Goal: Task Accomplishment & Management: Manage account settings

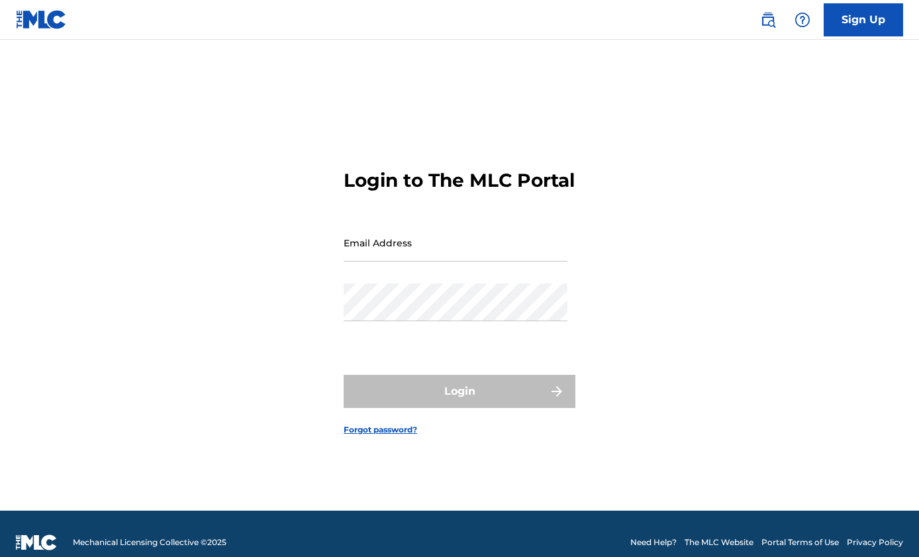
click at [375, 254] on input "Email Address" at bounding box center [456, 243] width 224 height 38
type input "[EMAIL_ADDRESS][DOMAIN_NAME]"
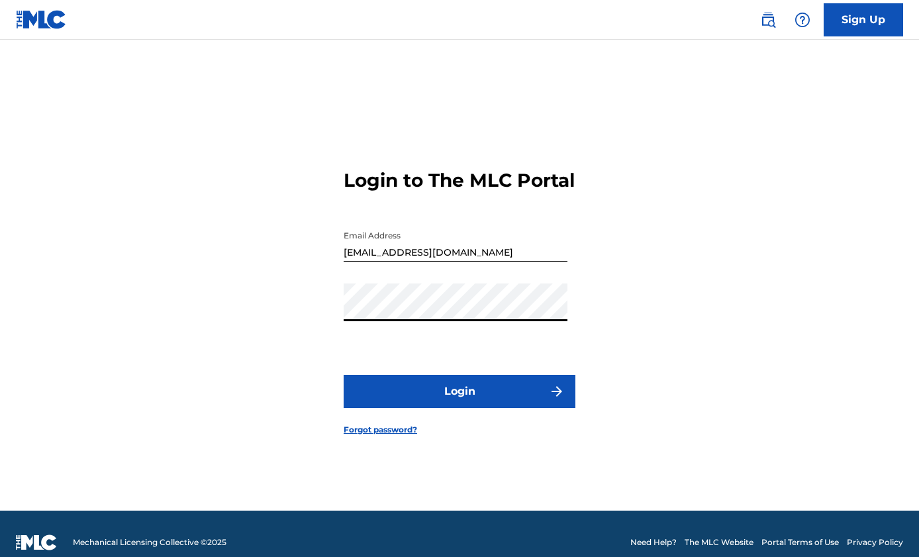
click at [454, 405] on button "Login" at bounding box center [460, 391] width 232 height 33
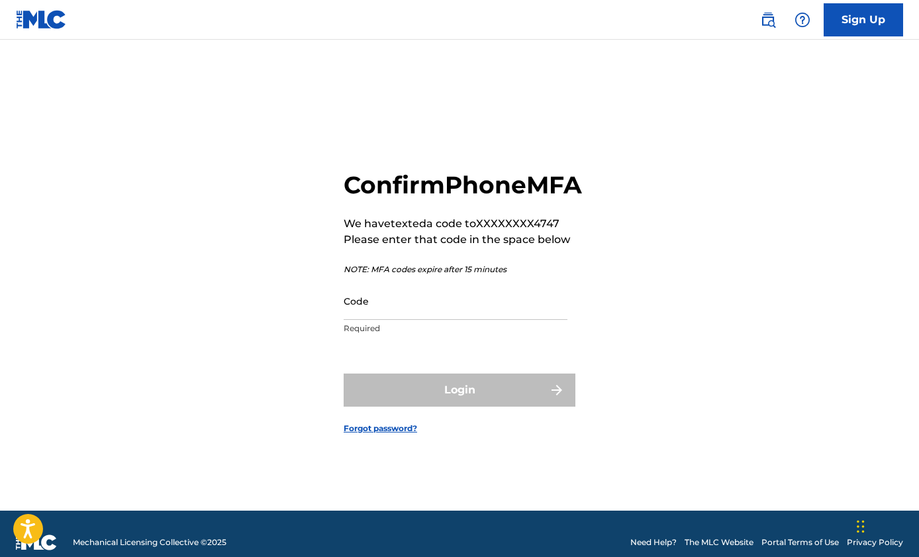
click at [446, 320] on input "Code" at bounding box center [456, 301] width 224 height 38
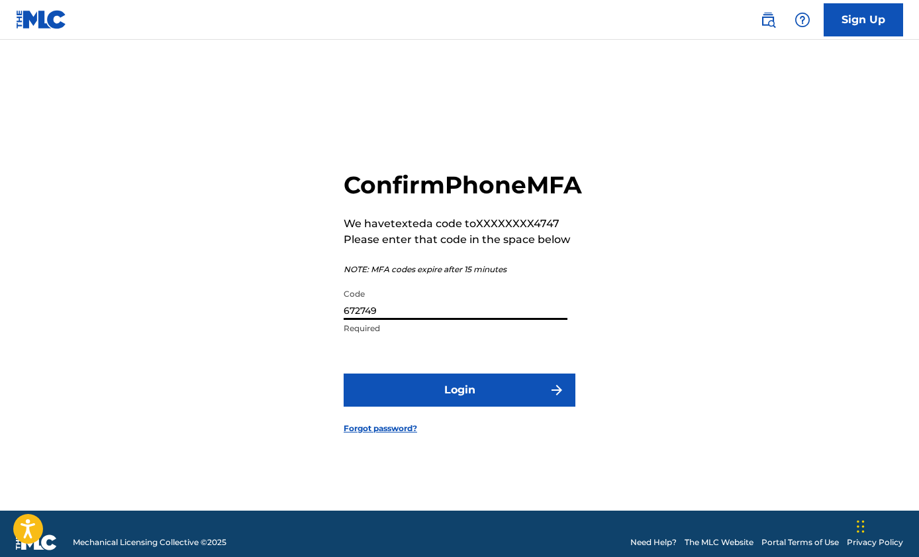
type input "672749"
click at [344, 373] on button "Login" at bounding box center [460, 389] width 232 height 33
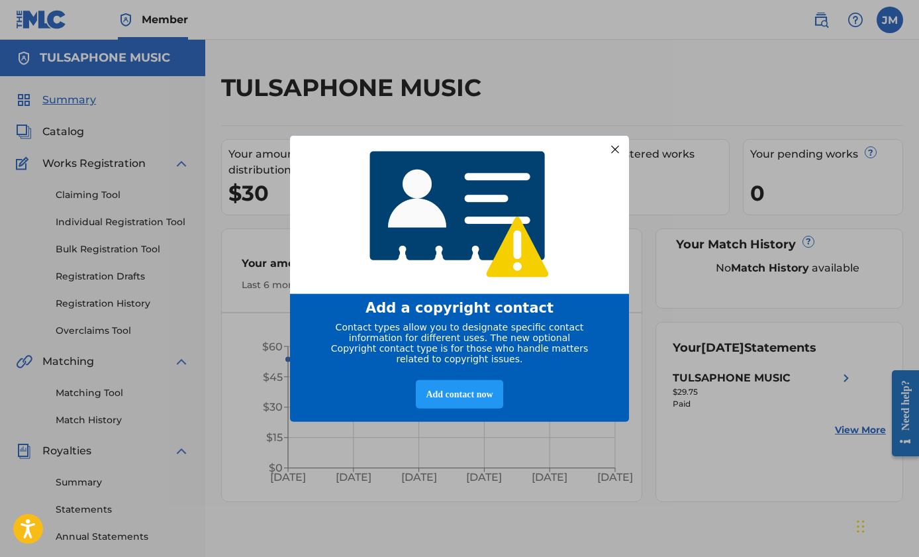
click at [614, 144] on div at bounding box center [615, 148] width 17 height 17
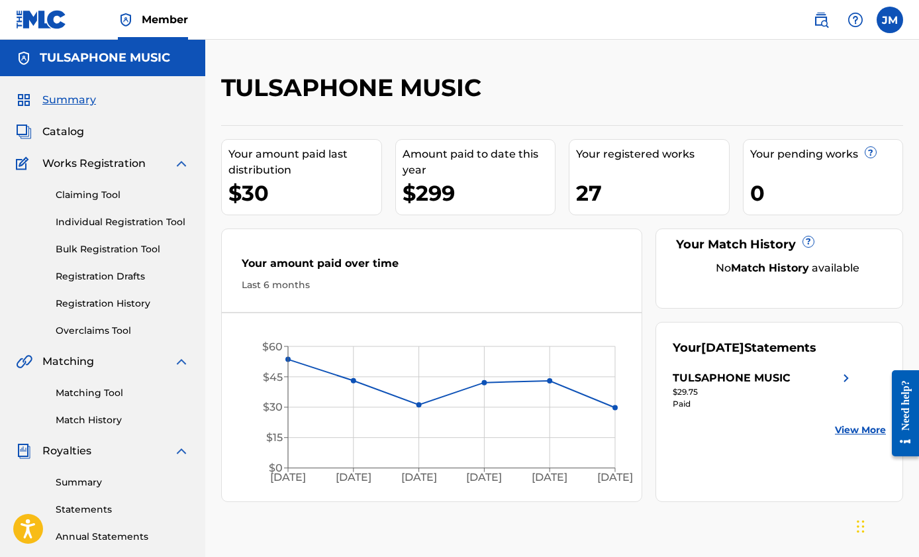
click at [70, 130] on span "Catalog" at bounding box center [63, 132] width 42 height 16
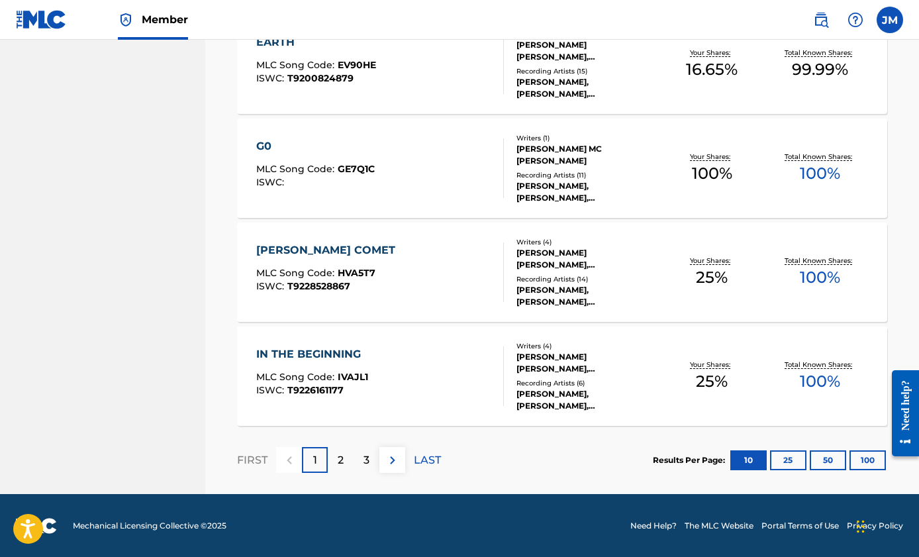
scroll to position [992, 0]
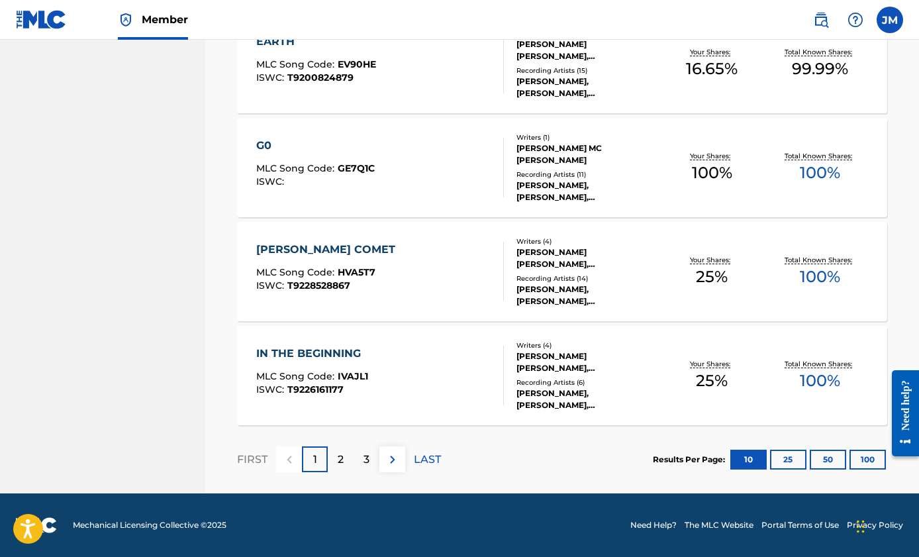
click at [339, 462] on p "2" at bounding box center [341, 460] width 6 height 16
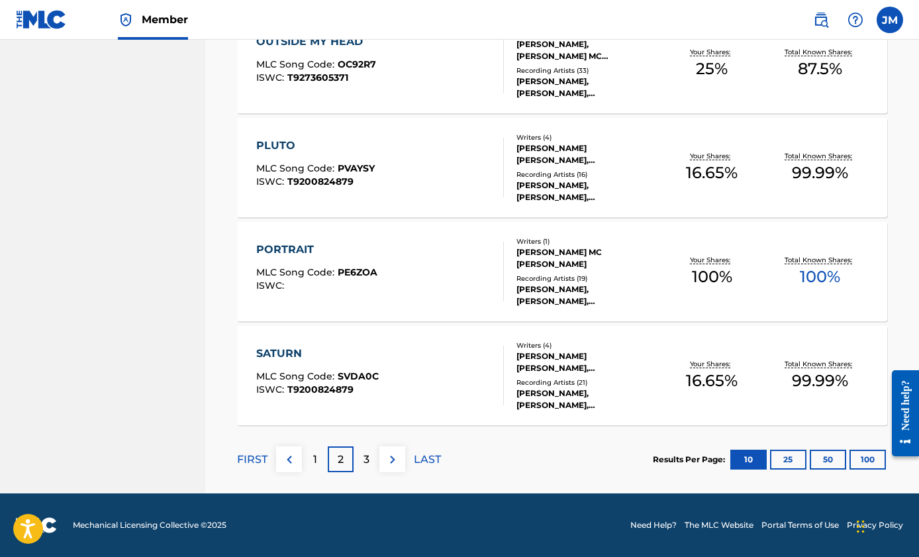
click at [360, 465] on div "3" at bounding box center [367, 459] width 26 height 26
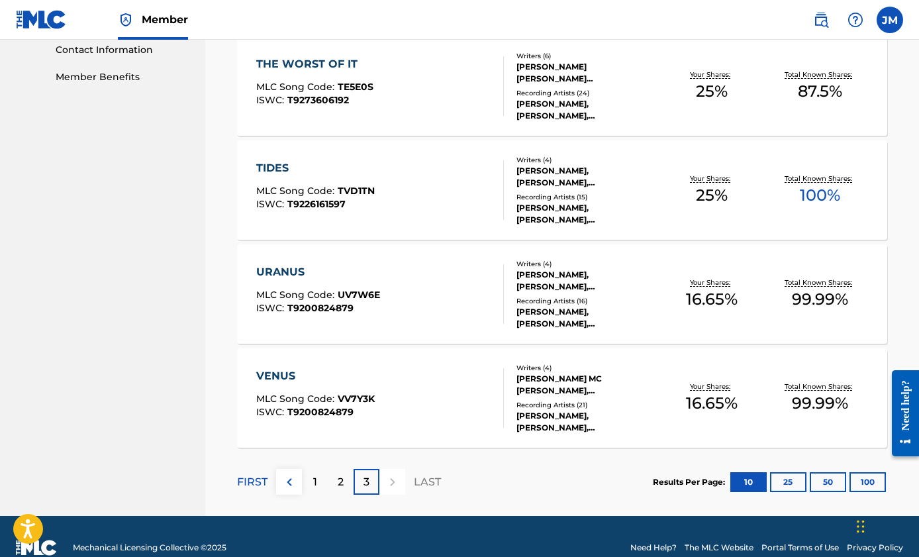
scroll to position [680, 0]
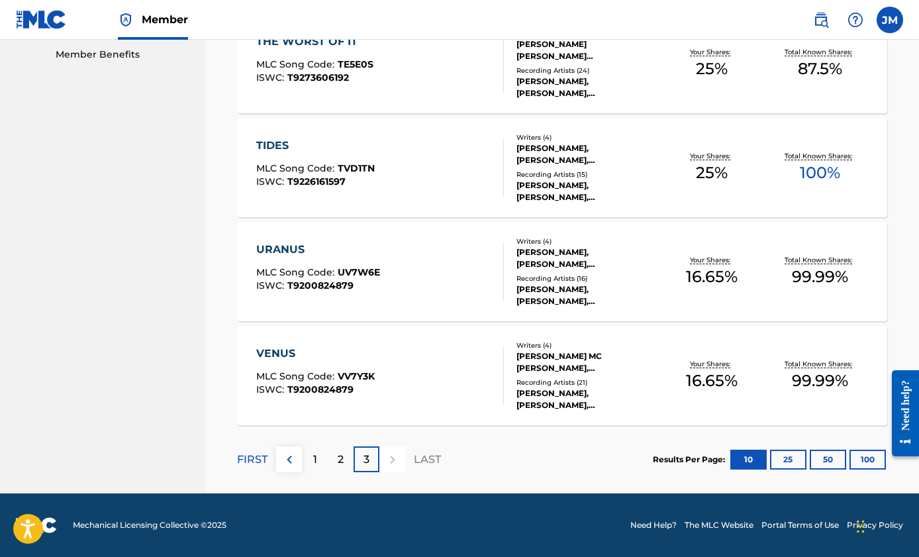
click at [789, 462] on button "25" at bounding box center [788, 460] width 36 height 20
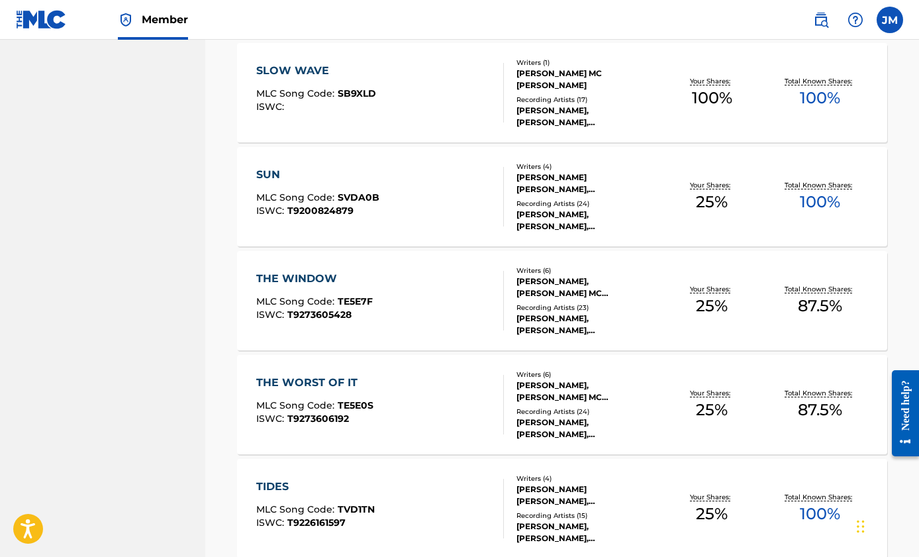
scroll to position [2551, 0]
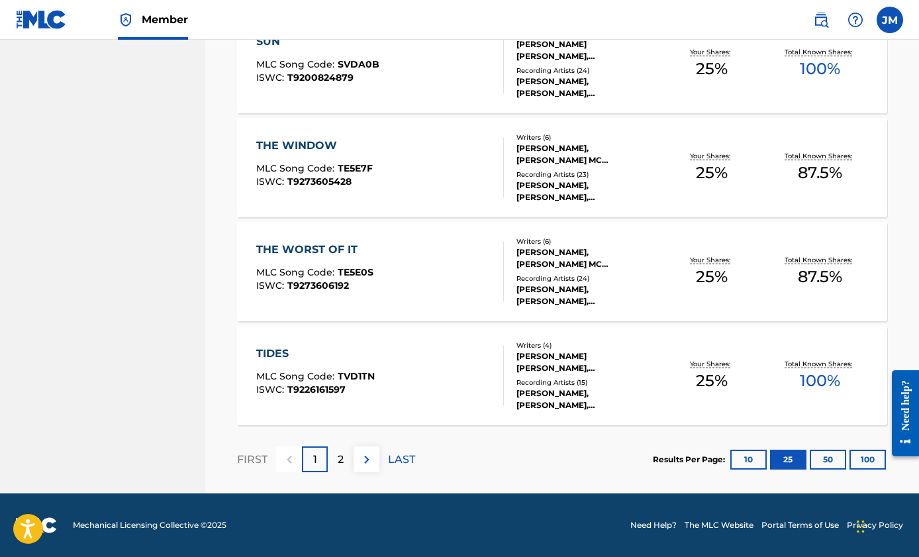
click at [822, 455] on button "50" at bounding box center [828, 460] width 36 height 20
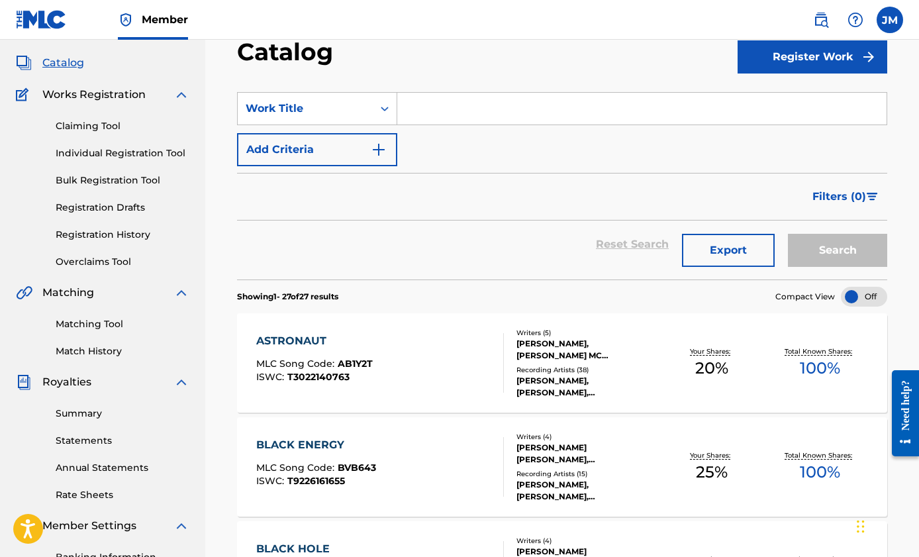
scroll to position [94, 0]
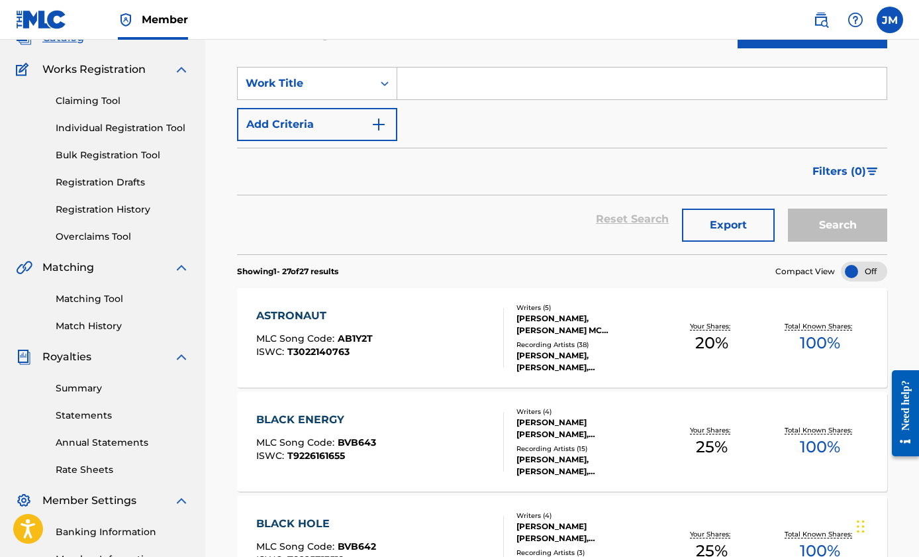
click at [102, 97] on link "Claiming Tool" at bounding box center [123, 101] width 134 height 14
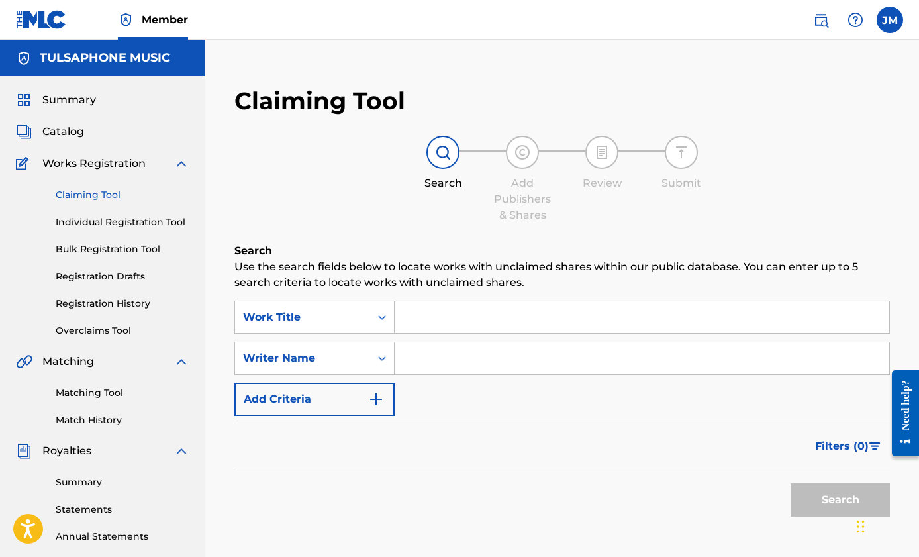
click at [434, 320] on input "Search Form" at bounding box center [642, 317] width 495 height 32
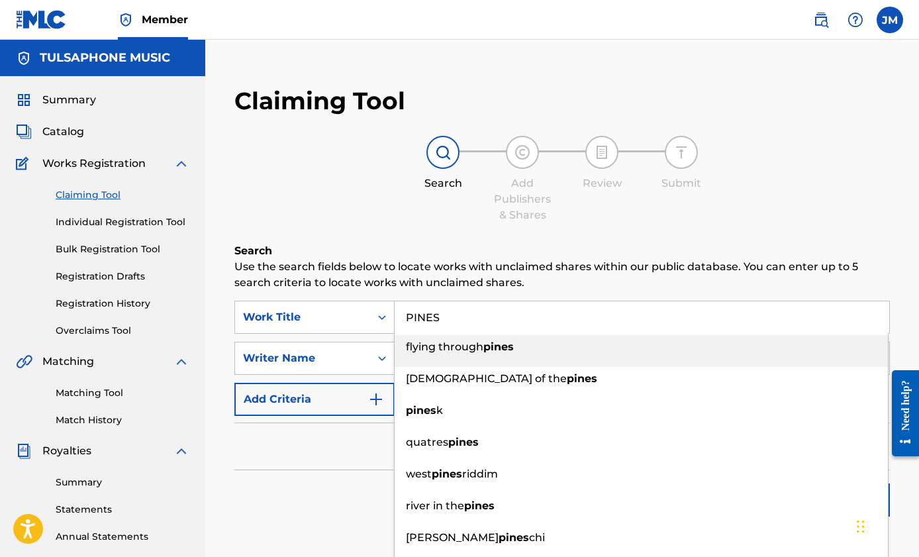
type input "PINES"
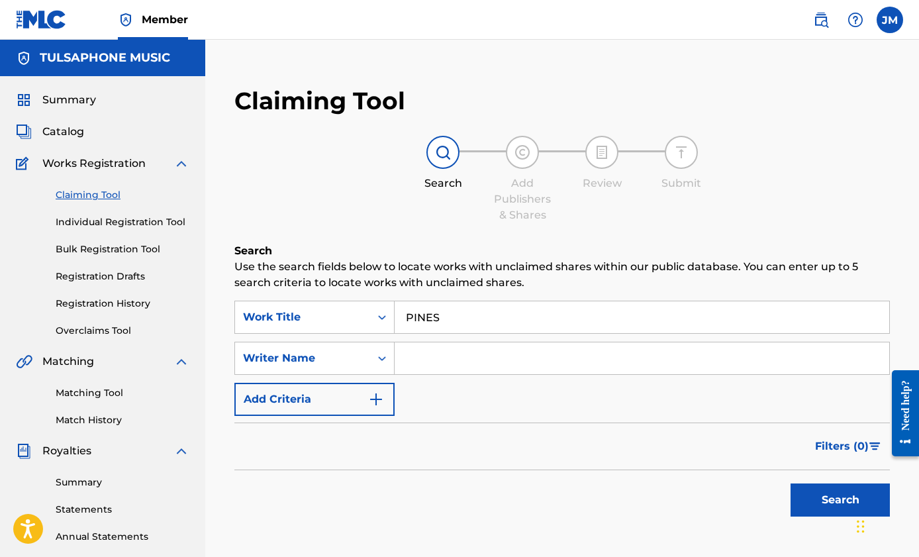
click at [500, 283] on p "Use the search fields below to locate works with unclaimed shares within our pu…" at bounding box center [562, 275] width 656 height 32
click at [473, 354] on input "Search Form" at bounding box center [642, 358] width 495 height 32
click at [818, 502] on button "Search" at bounding box center [840, 499] width 99 height 33
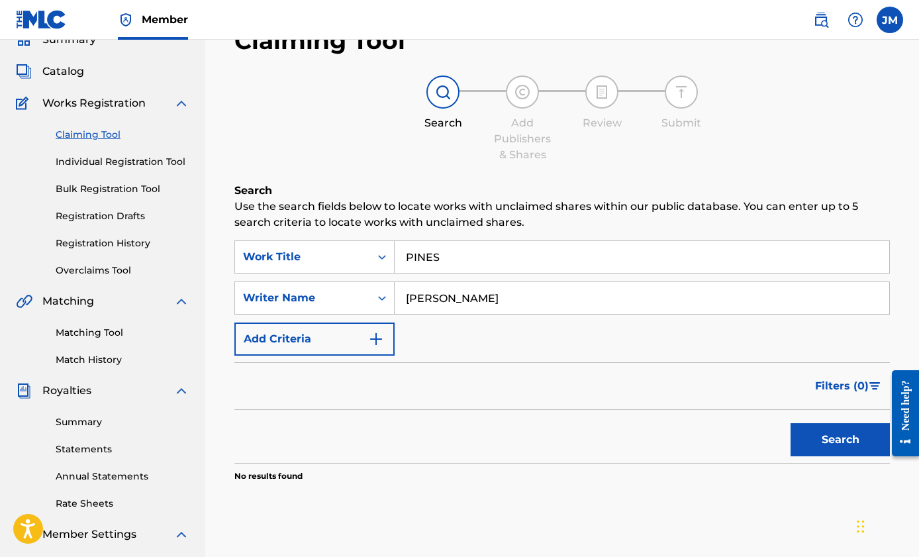
scroll to position [79, 0]
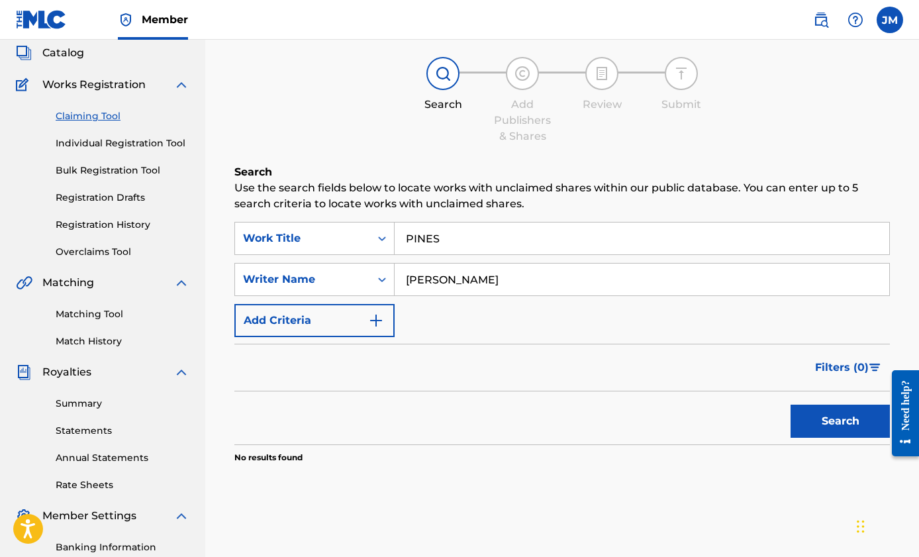
click at [318, 322] on button "Add Criteria" at bounding box center [314, 320] width 160 height 33
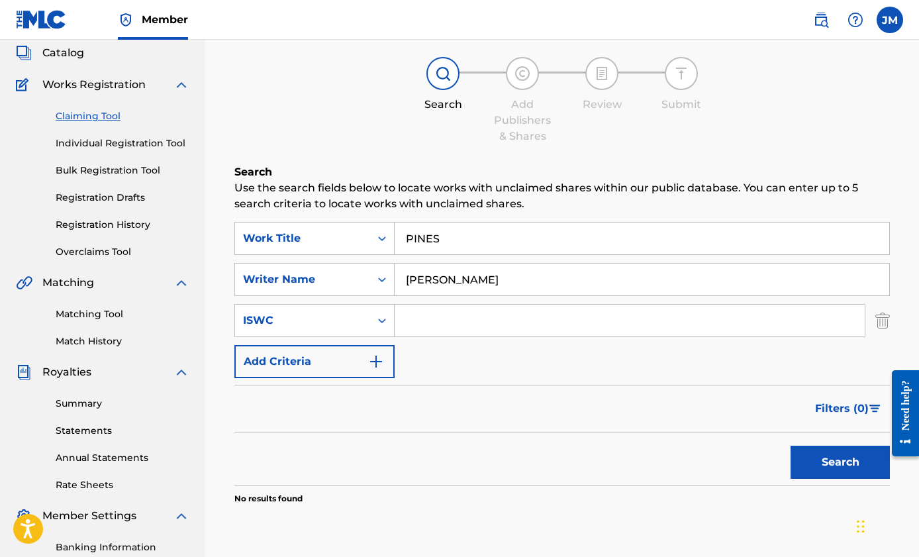
click at [437, 322] on input "Search Form" at bounding box center [630, 321] width 470 height 32
click at [501, 281] on input "[PERSON_NAME]" at bounding box center [642, 280] width 495 height 32
click at [828, 465] on button "Search" at bounding box center [840, 462] width 99 height 33
click at [357, 364] on button "Add Criteria" at bounding box center [314, 361] width 160 height 33
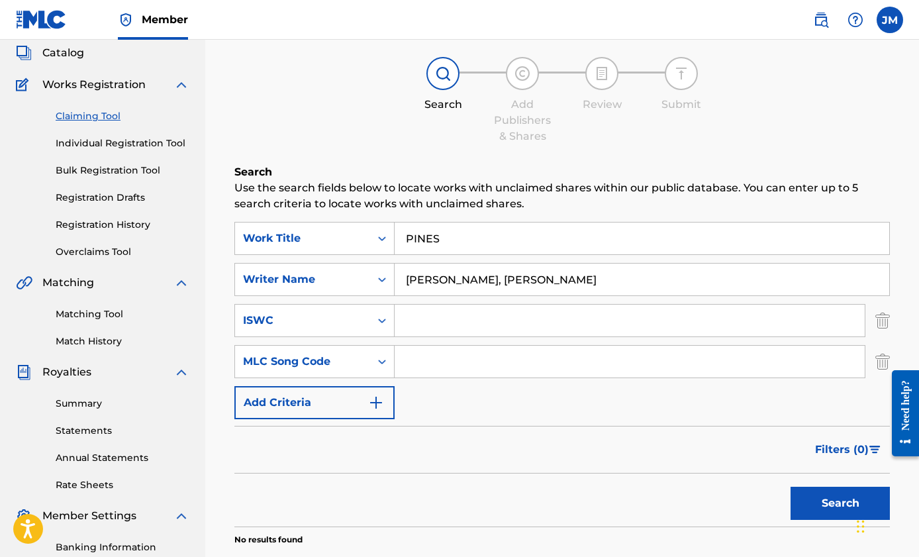
click at [346, 400] on button "Add Criteria" at bounding box center [314, 402] width 160 height 33
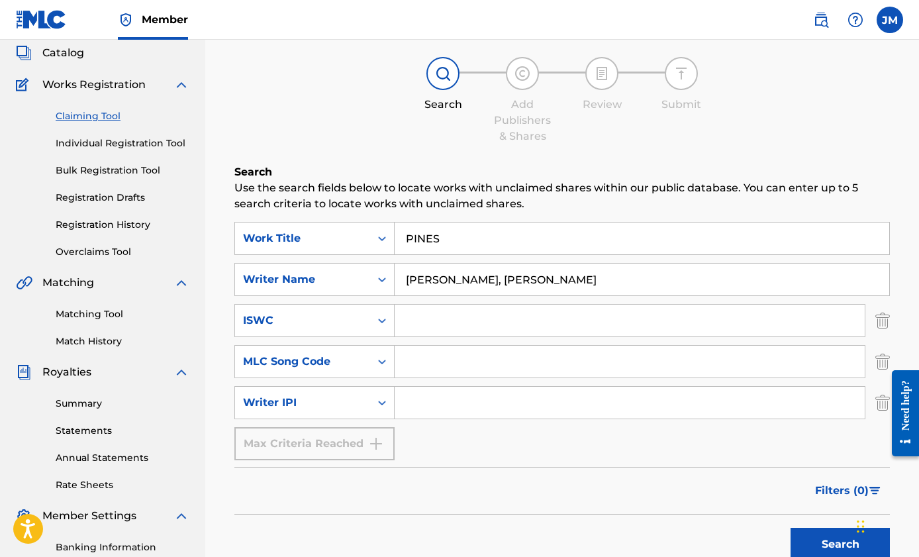
click at [350, 443] on div "Max Criteria Reached" at bounding box center [314, 443] width 160 height 33
click at [881, 401] on img "Search Form" at bounding box center [882, 402] width 15 height 33
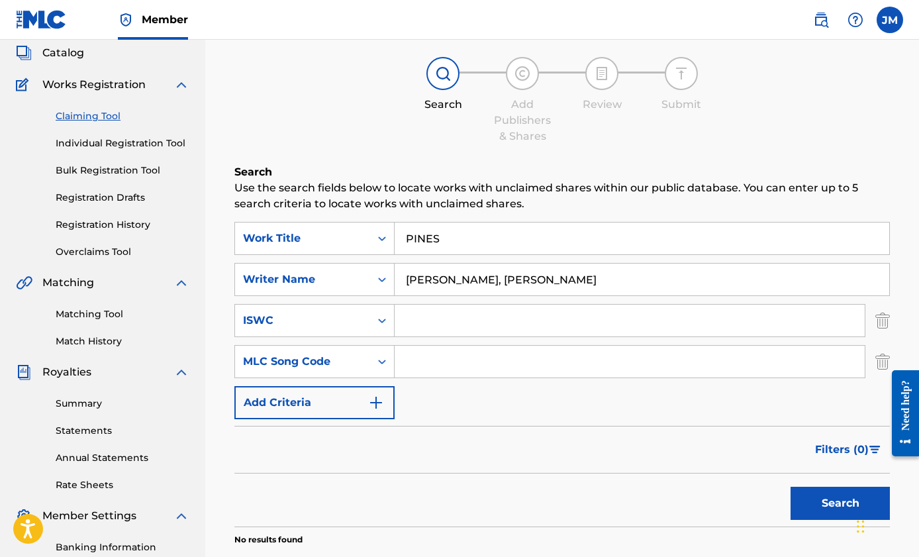
click at [883, 356] on img "Search Form" at bounding box center [882, 361] width 15 height 33
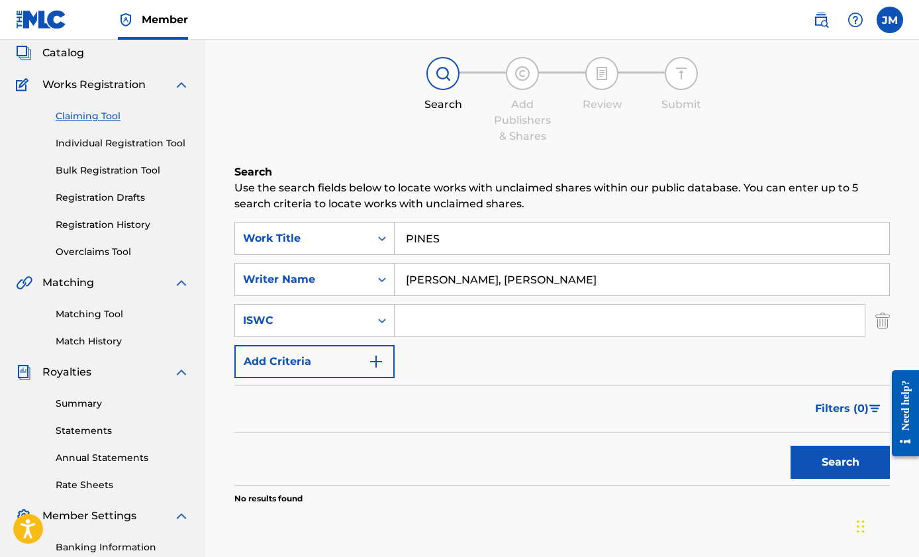
click at [883, 320] on img "Search Form" at bounding box center [882, 320] width 15 height 33
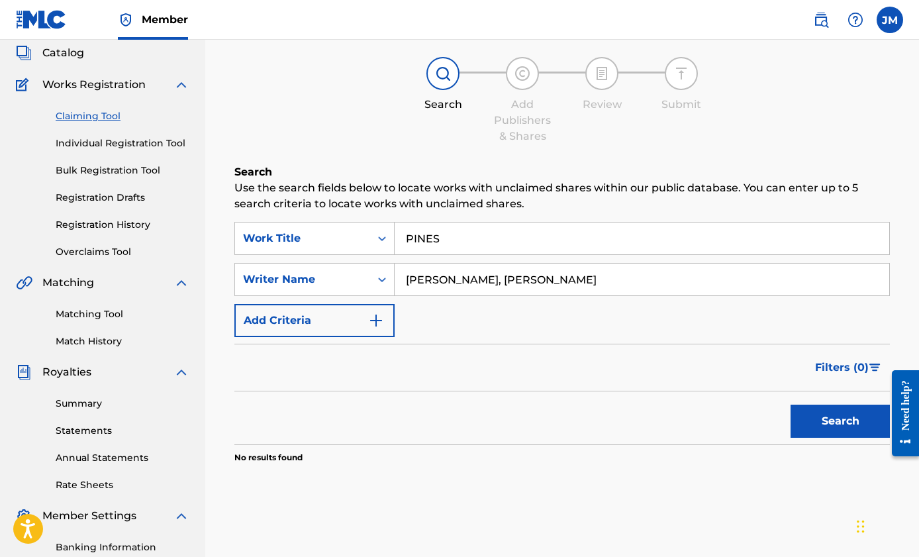
drag, startPoint x: 594, startPoint y: 277, endPoint x: 495, endPoint y: 285, distance: 99.0
click at [495, 285] on input "[PERSON_NAME], [PERSON_NAME]" at bounding box center [642, 280] width 495 height 32
type input "[PERSON_NAME]"
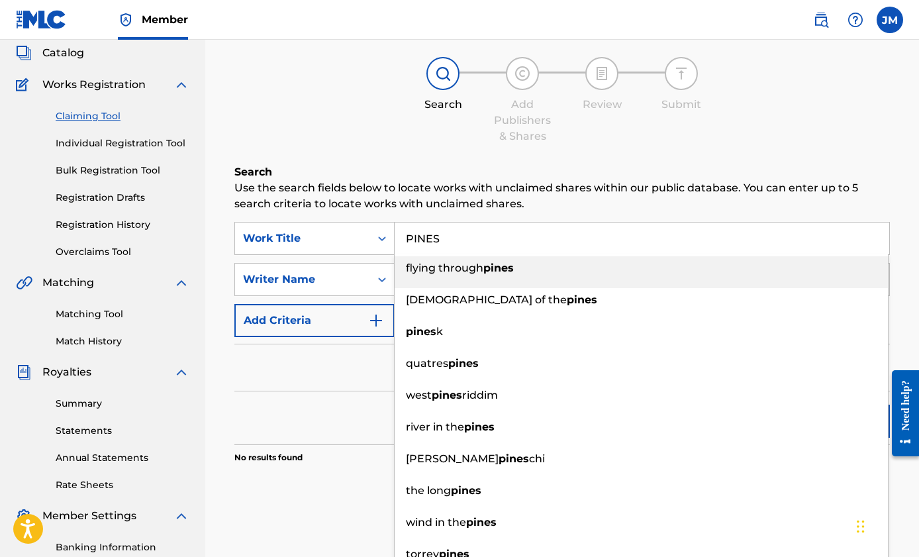
drag, startPoint x: 479, startPoint y: 238, endPoint x: 404, endPoint y: 234, distance: 75.6
click at [404, 234] on input "PINES" at bounding box center [642, 238] width 495 height 32
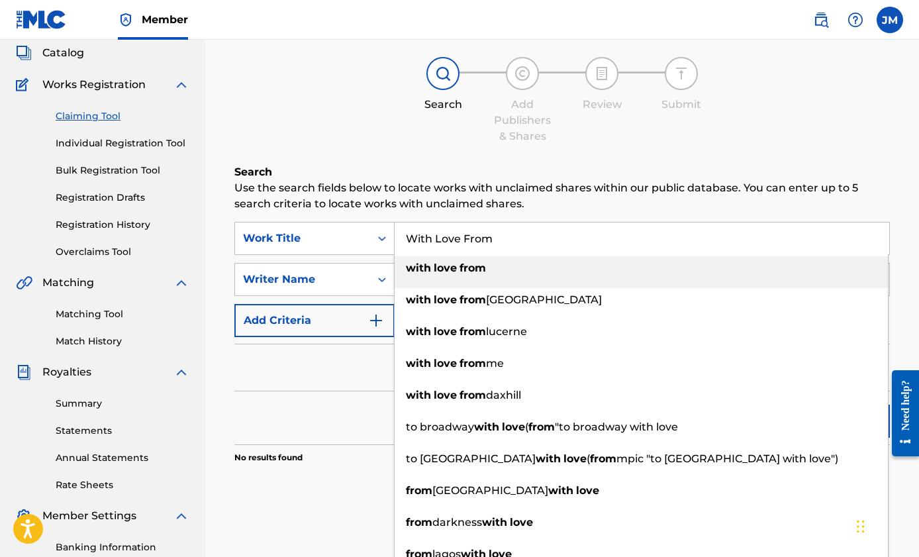
click at [455, 269] on strong "love" at bounding box center [445, 268] width 23 height 13
type input "with love from"
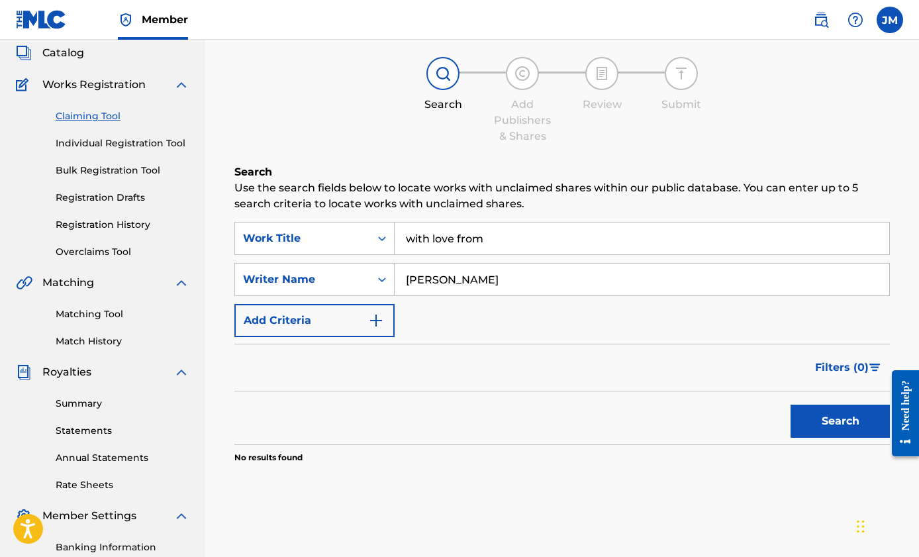
click at [823, 420] on button "Search" at bounding box center [840, 421] width 99 height 33
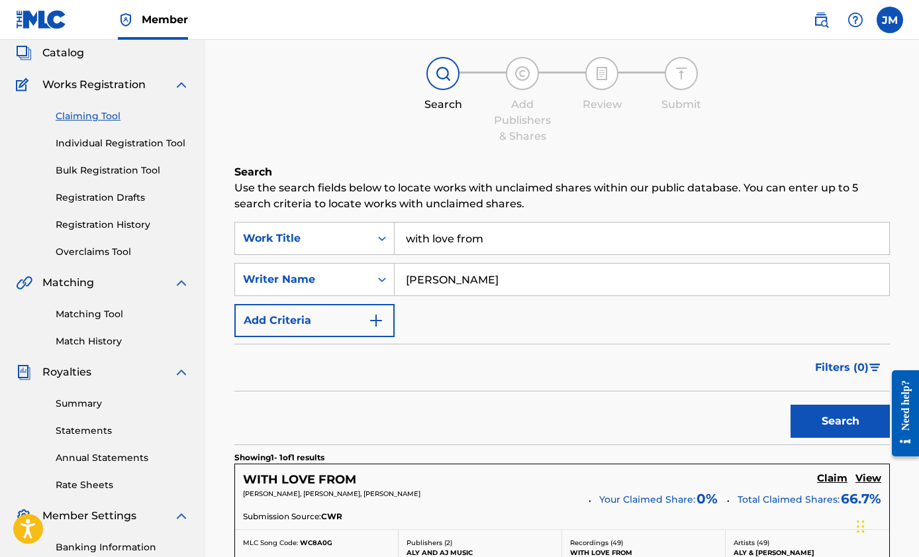
scroll to position [201, 0]
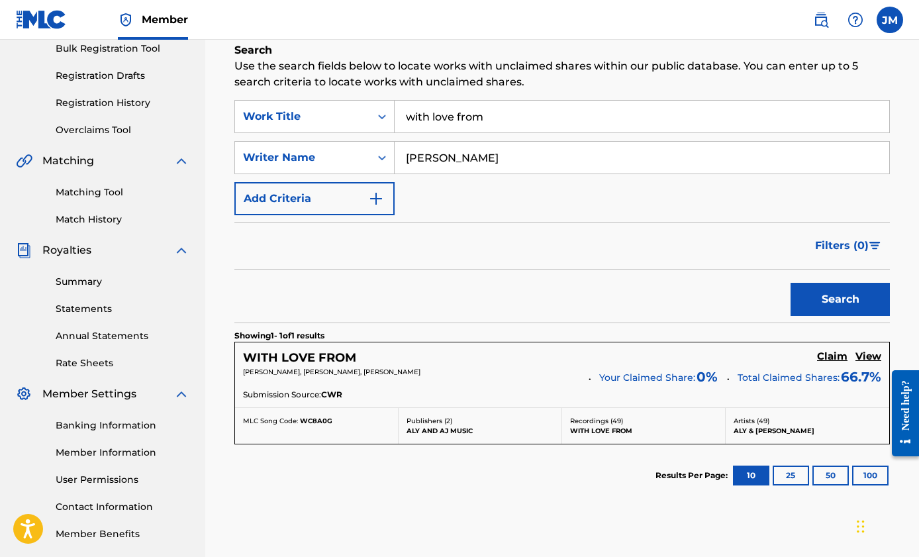
click at [834, 356] on h5 "Claim" at bounding box center [832, 356] width 30 height 13
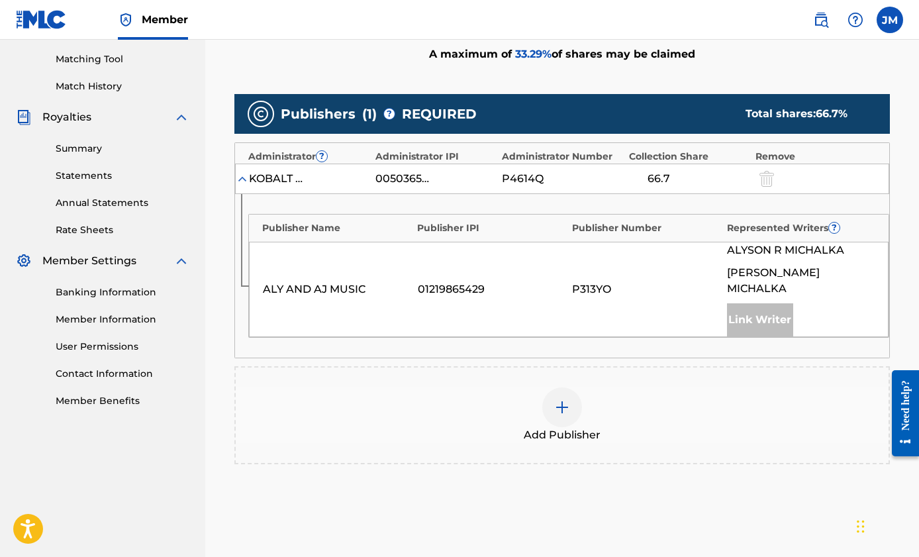
scroll to position [339, 0]
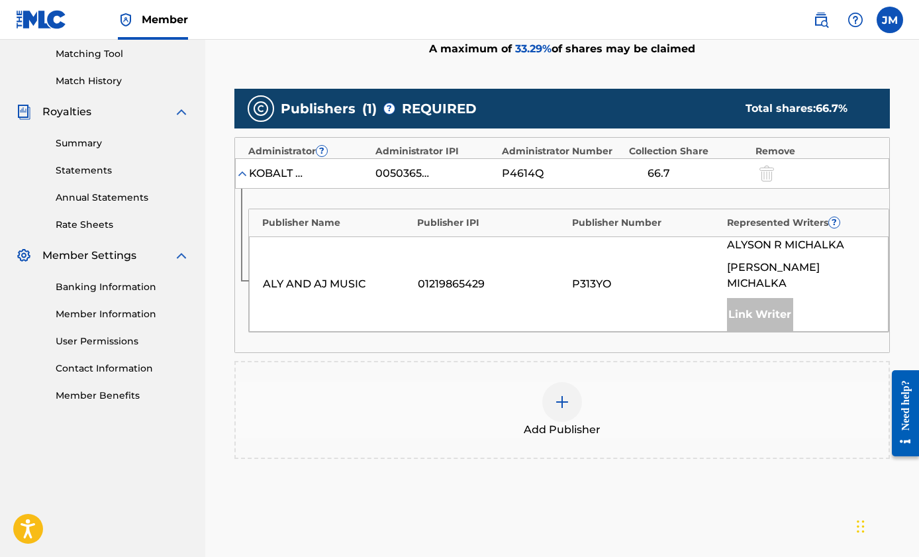
click at [244, 175] on img at bounding box center [242, 173] width 13 height 13
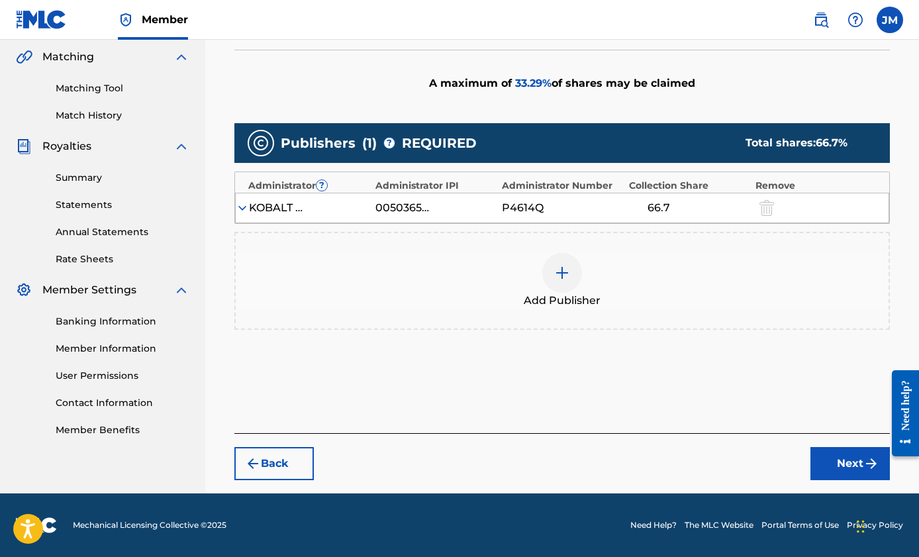
click at [248, 207] on img at bounding box center [242, 207] width 13 height 13
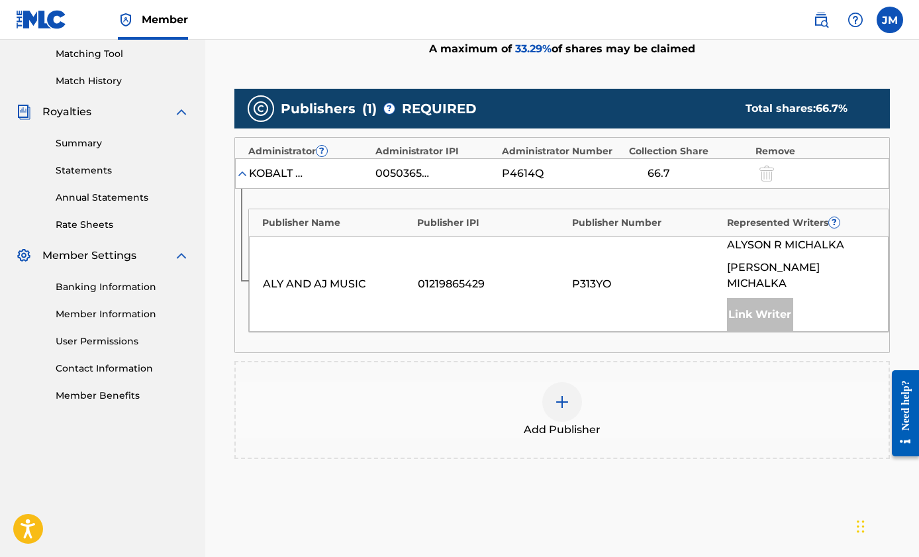
click at [560, 394] on img at bounding box center [562, 402] width 16 height 16
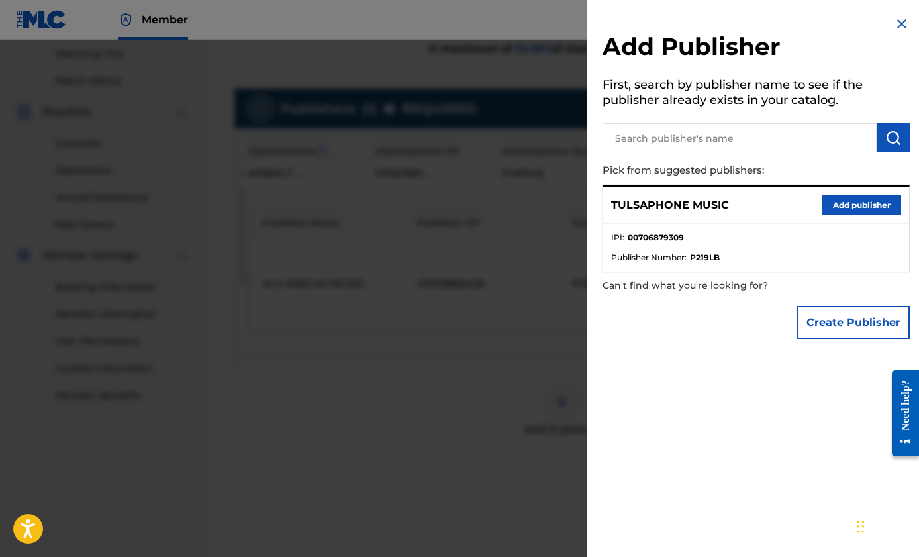
click at [842, 206] on button "Add publisher" at bounding box center [861, 205] width 79 height 20
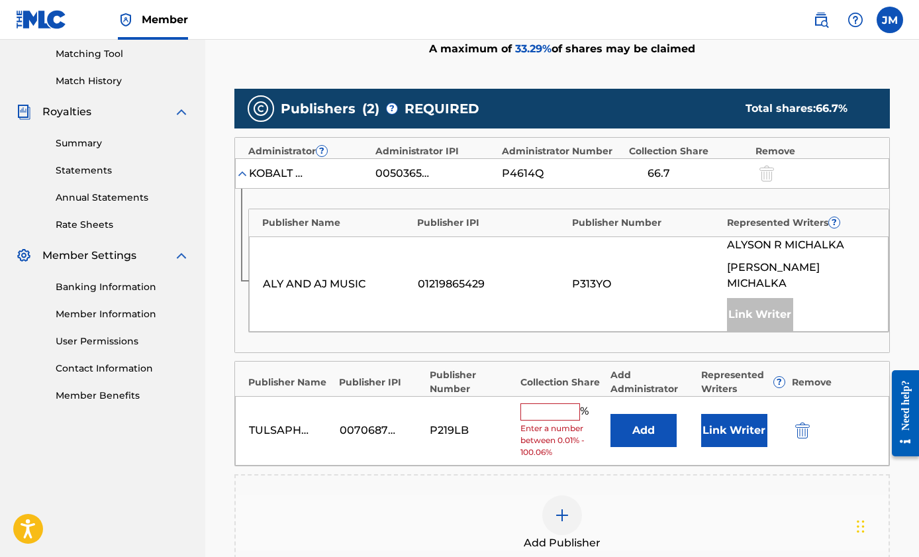
click at [539, 403] on input "text" at bounding box center [550, 411] width 60 height 17
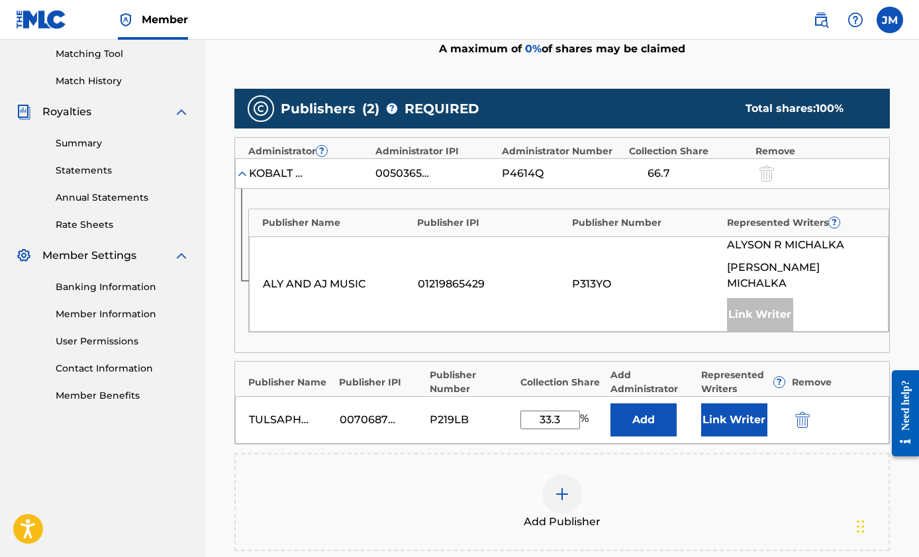
type input "33.3"
click at [658, 406] on button "Add" at bounding box center [644, 419] width 66 height 33
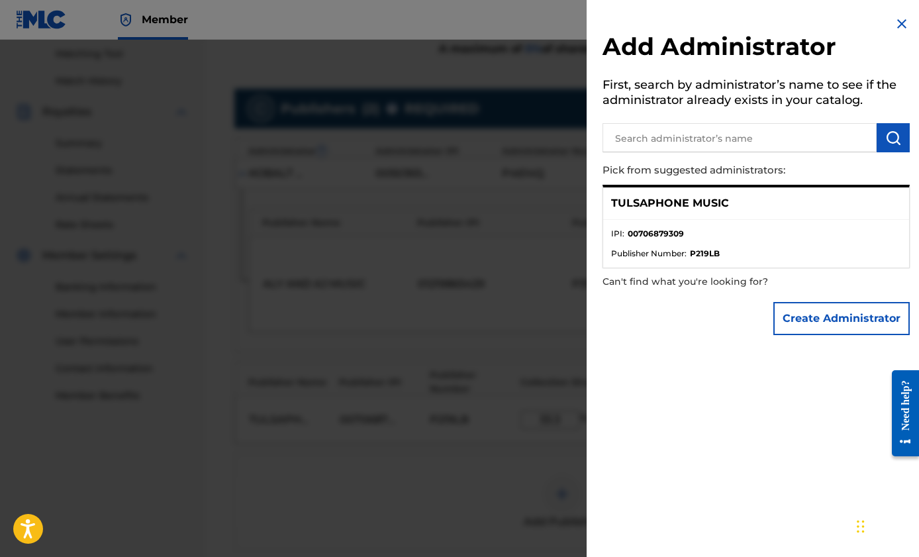
click at [758, 205] on div "TULSAPHONE MUSIC" at bounding box center [756, 203] width 306 height 32
click at [709, 209] on p "TULSAPHONE MUSIC" at bounding box center [670, 203] width 118 height 16
click at [682, 207] on p "TULSAPHONE MUSIC" at bounding box center [670, 203] width 118 height 16
click at [655, 253] on span "Publisher Number :" at bounding box center [648, 254] width 75 height 12
click at [668, 205] on p "TULSAPHONE MUSIC" at bounding box center [670, 203] width 118 height 16
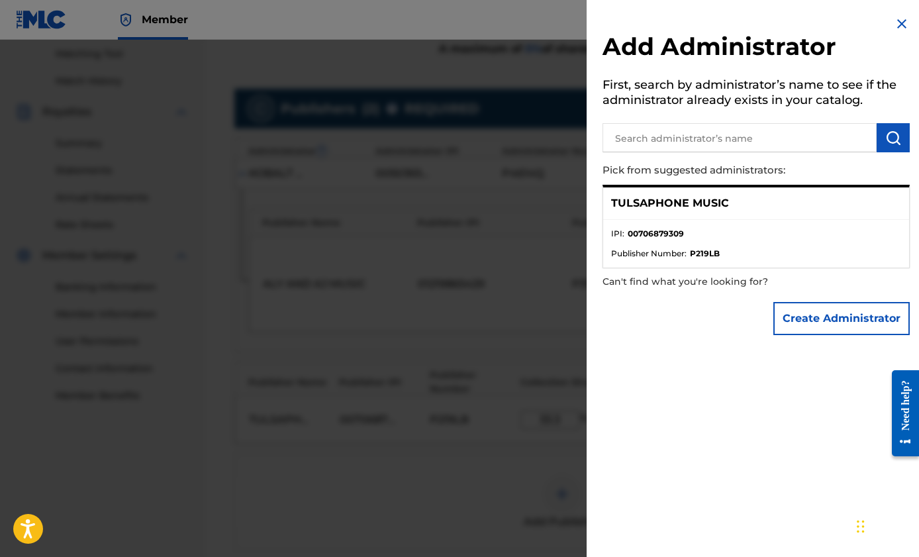
click at [820, 326] on button "Create Administrator" at bounding box center [841, 318] width 136 height 33
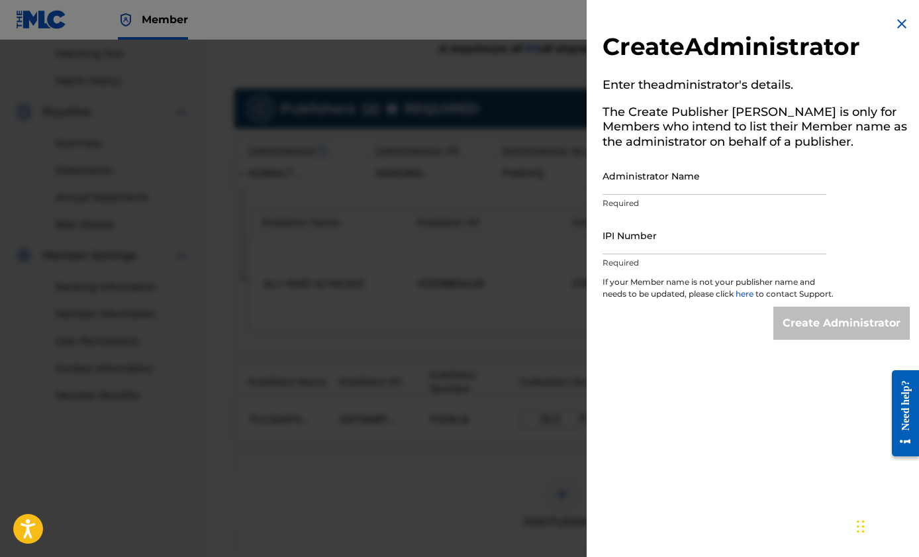
click at [899, 26] on img at bounding box center [902, 24] width 16 height 16
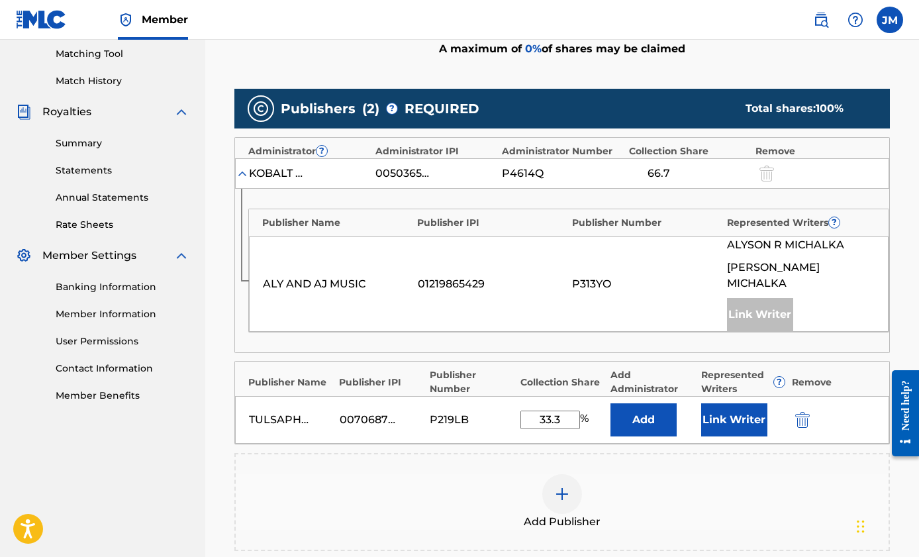
click at [628, 412] on button "Add" at bounding box center [644, 419] width 66 height 33
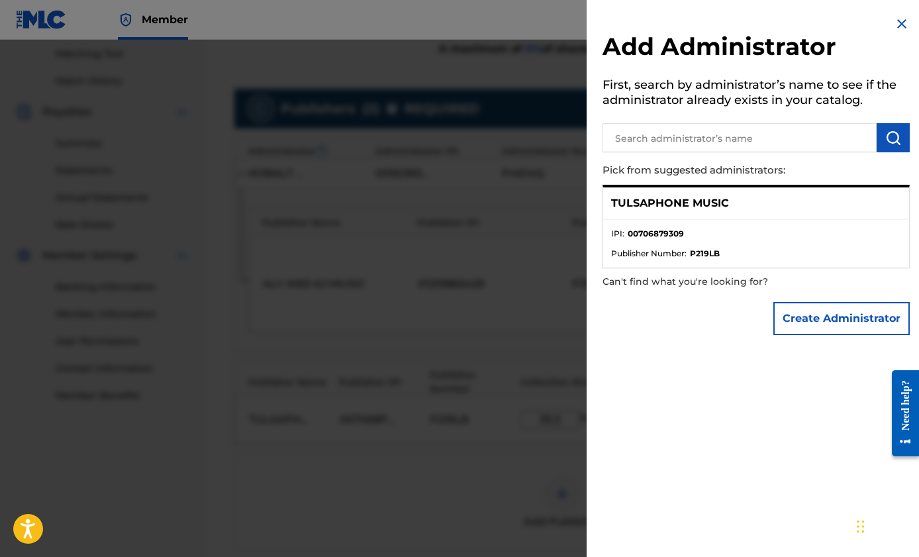
drag, startPoint x: 674, startPoint y: 201, endPoint x: 663, endPoint y: 232, distance: 33.1
click at [675, 202] on p "TULSAPHONE MUSIC" at bounding box center [670, 203] width 118 height 16
click at [661, 236] on strong "00706879309" at bounding box center [656, 234] width 56 height 12
click at [646, 201] on p "TULSAPHONE MUSIC" at bounding box center [670, 203] width 118 height 16
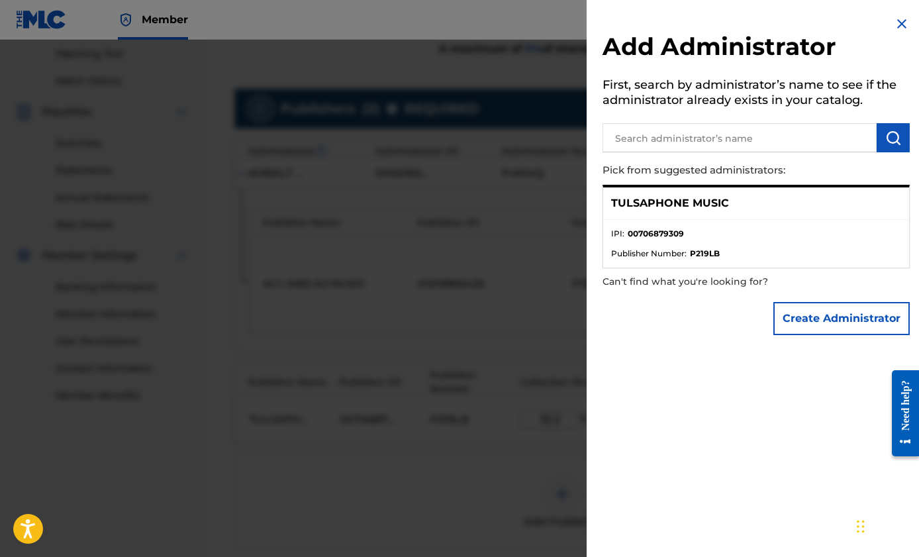
click at [704, 211] on div "TULSAPHONE MUSIC" at bounding box center [756, 203] width 306 height 32
click at [675, 252] on span "Publisher Number :" at bounding box center [648, 254] width 75 height 12
click at [673, 256] on span "Publisher Number :" at bounding box center [648, 254] width 75 height 12
click at [738, 245] on li "IPI : 00706879309" at bounding box center [756, 238] width 290 height 20
click at [846, 220] on ul "IPI : 00706879309 Publisher Number : P219LB" at bounding box center [756, 244] width 306 height 48
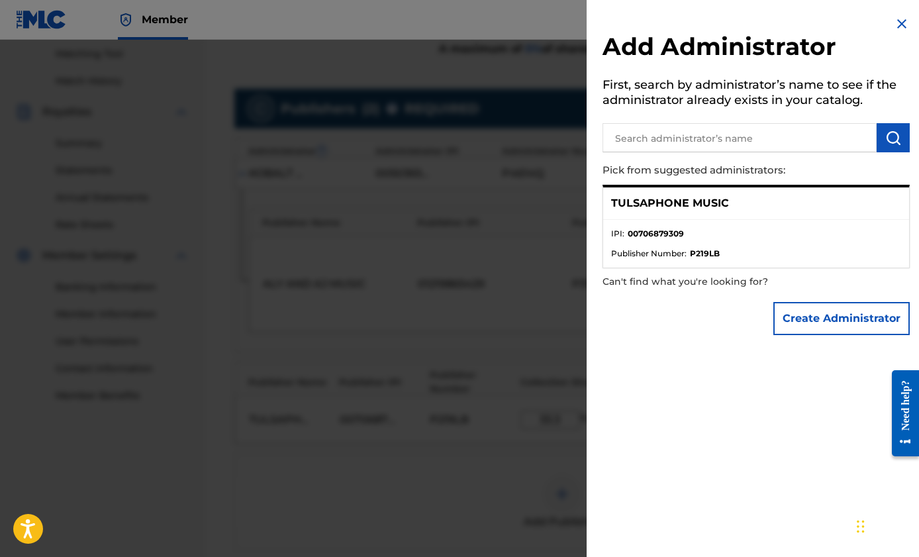
click at [870, 203] on div "TULSAPHONE MUSIC" at bounding box center [756, 203] width 306 height 32
click at [692, 136] on input "text" at bounding box center [740, 137] width 274 height 29
click at [689, 204] on p "TULSAPHONE MUSIC" at bounding box center [670, 203] width 118 height 16
click at [665, 207] on p "TULSAPHONE MUSIC" at bounding box center [670, 203] width 118 height 16
click at [654, 238] on strong "00706879309" at bounding box center [656, 234] width 56 height 12
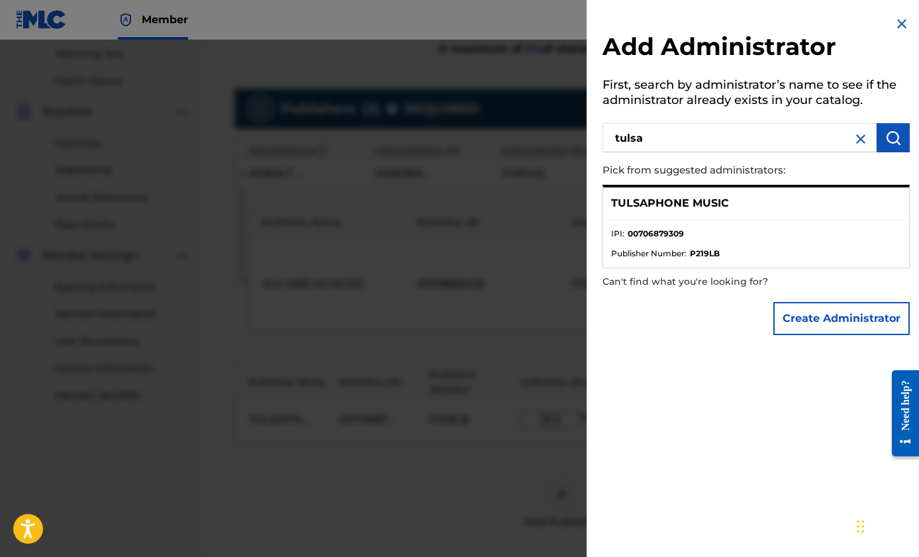
click at [652, 199] on p "TULSAPHONE MUSIC" at bounding box center [670, 203] width 118 height 16
click at [669, 258] on span "Publisher Number :" at bounding box center [648, 254] width 75 height 12
click at [667, 269] on p "Can't find what you're looking for?" at bounding box center [719, 281] width 232 height 27
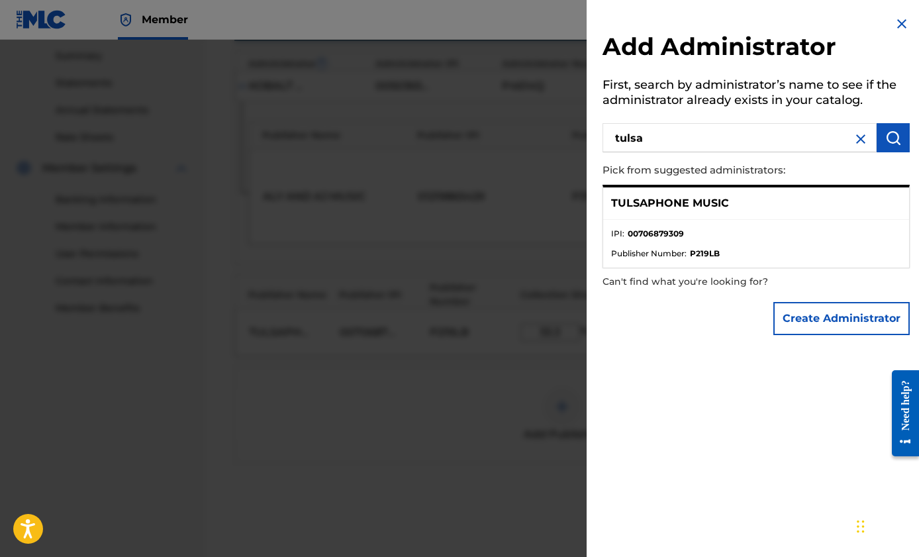
scroll to position [544, 0]
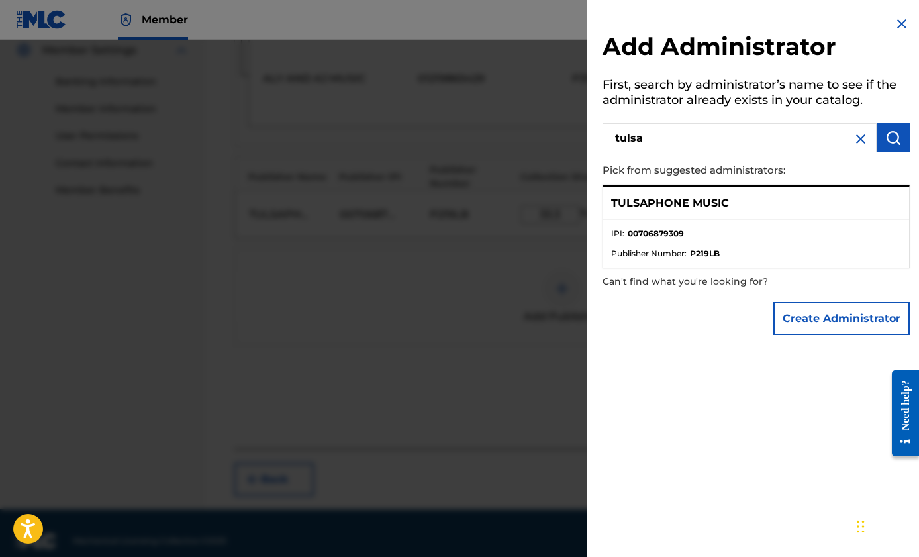
drag, startPoint x: 672, startPoint y: 215, endPoint x: 661, endPoint y: 243, distance: 29.8
click at [672, 215] on div "TULSAPHONE MUSIC" at bounding box center [756, 203] width 306 height 32
drag, startPoint x: 658, startPoint y: 248, endPoint x: 652, endPoint y: 272, distance: 25.2
click at [657, 250] on span "Publisher Number :" at bounding box center [648, 254] width 75 height 12
click at [652, 280] on p "Can't find what you're looking for?" at bounding box center [719, 281] width 232 height 27
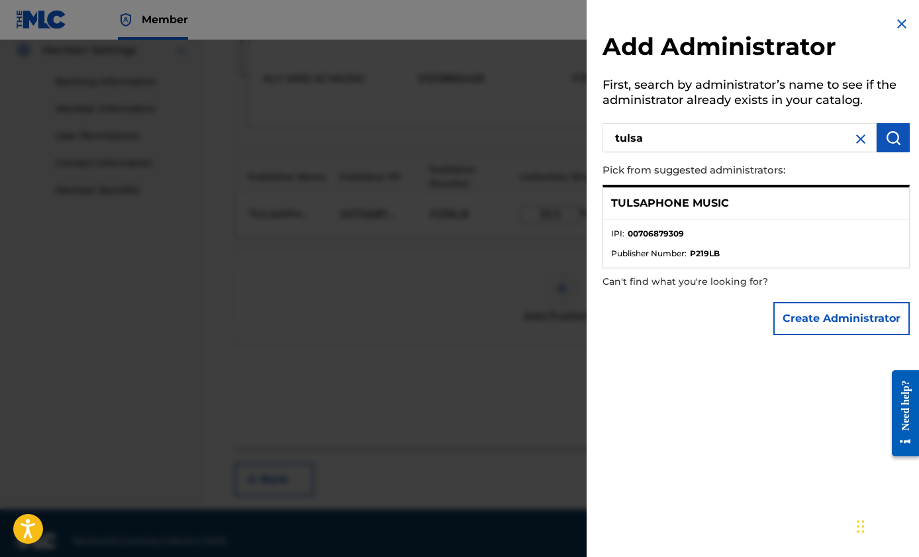
click at [663, 239] on strong "00706879309" at bounding box center [656, 234] width 56 height 12
drag, startPoint x: 652, startPoint y: 225, endPoint x: 655, endPoint y: 203, distance: 22.7
click at [652, 222] on ul "IPI : 00706879309 Publisher Number : P219LB" at bounding box center [756, 244] width 306 height 48
drag, startPoint x: 655, startPoint y: 203, endPoint x: 626, endPoint y: 223, distance: 35.6
click at [653, 203] on p "TULSAPHONE MUSIC" at bounding box center [670, 203] width 118 height 16
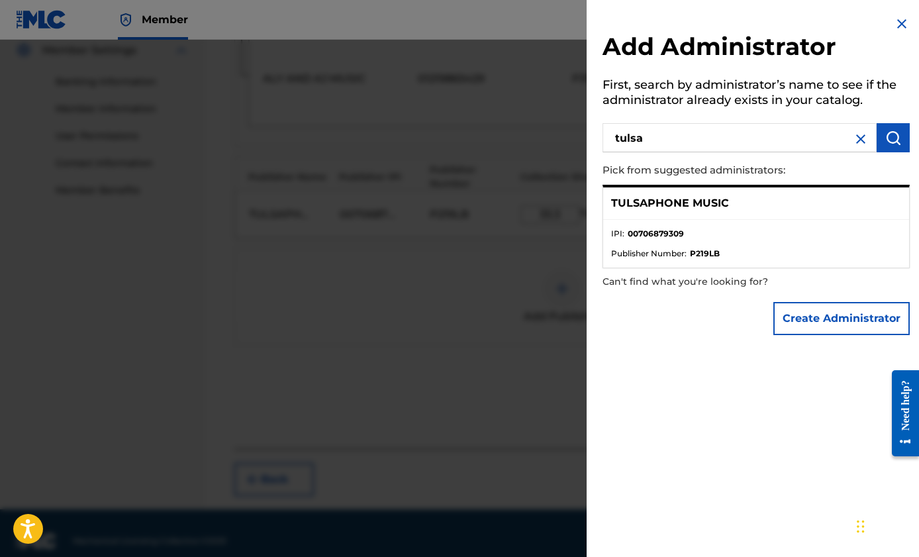
click at [617, 231] on span "IPI :" at bounding box center [617, 234] width 13 height 12
click at [660, 199] on p "TULSAPHONE MUSIC" at bounding box center [670, 203] width 118 height 16
click at [663, 183] on div "Add Administrator First, search by administrator’s name to see if the administr…" at bounding box center [756, 179] width 339 height 358
click at [766, 141] on input "tulsa" at bounding box center [740, 137] width 274 height 29
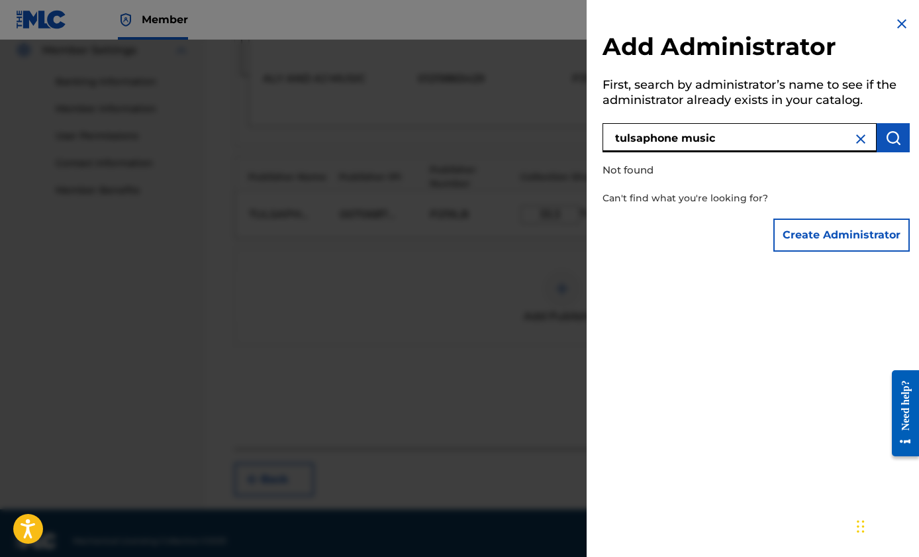
click at [669, 139] on input "tulsaphone music" at bounding box center [740, 137] width 274 height 29
drag, startPoint x: 622, startPoint y: 140, endPoint x: 619, endPoint y: 152, distance: 12.2
click at [622, 140] on input "tulsaphone music" at bounding box center [740, 137] width 274 height 29
click at [746, 139] on input "TYulsaphone music" at bounding box center [740, 137] width 274 height 29
drag, startPoint x: 626, startPoint y: 139, endPoint x: 628, endPoint y: 154, distance: 15.4
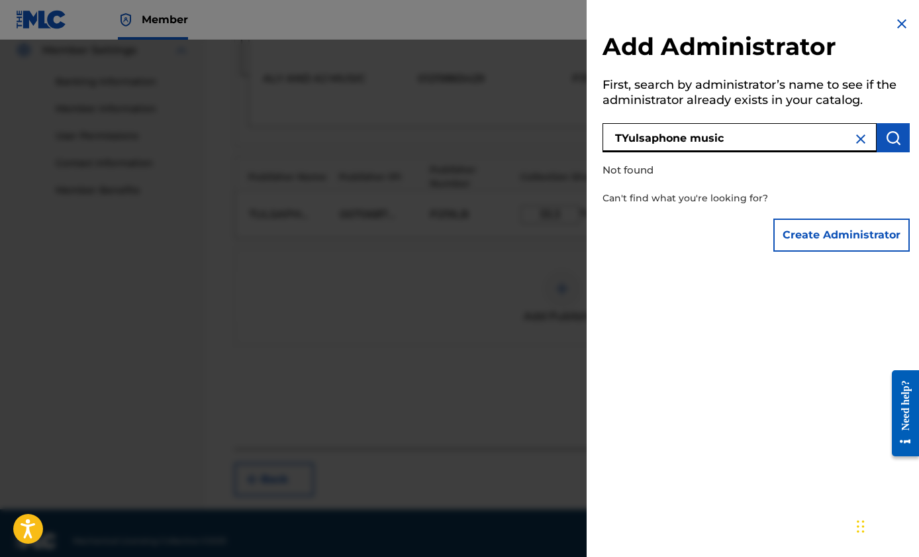
click at [626, 140] on input "TYulsaphone music" at bounding box center [740, 137] width 274 height 29
type input "Tulsaphone music"
click at [891, 138] on img "submit" at bounding box center [893, 138] width 16 height 16
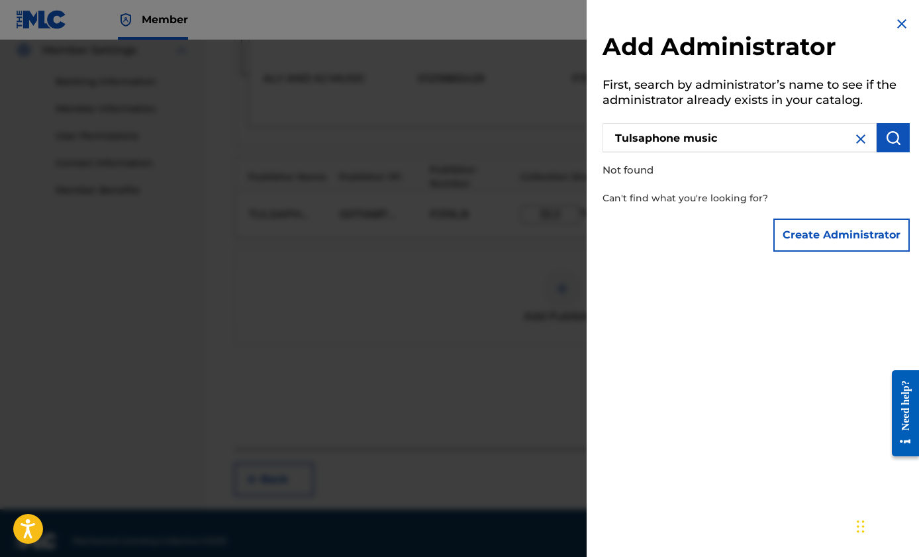
click at [891, 138] on img "submit" at bounding box center [893, 138] width 16 height 16
click at [903, 19] on img at bounding box center [902, 24] width 16 height 16
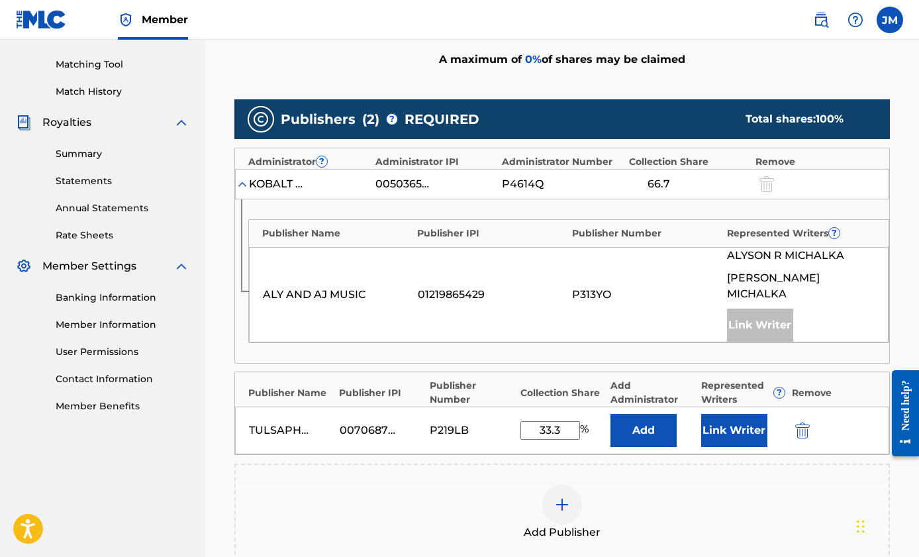
scroll to position [336, 0]
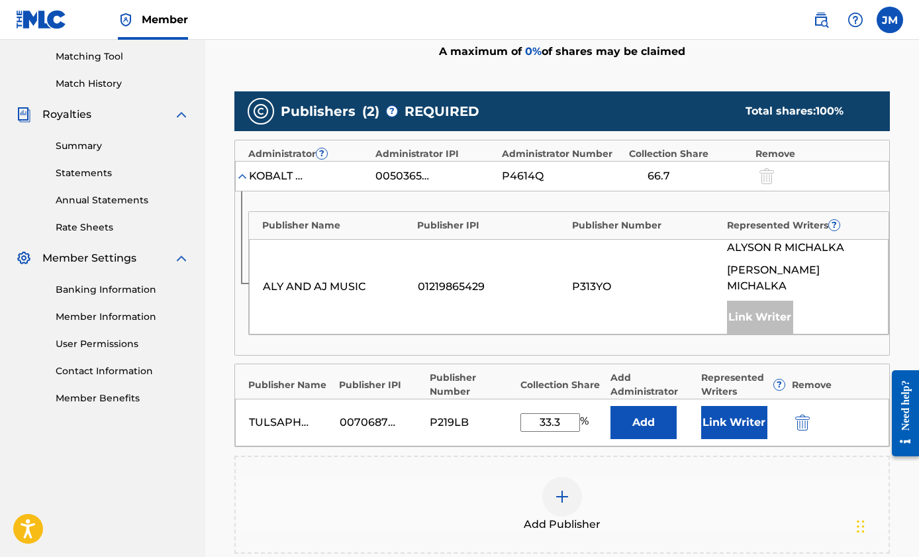
click at [734, 411] on button "Link Writer" at bounding box center [734, 422] width 66 height 33
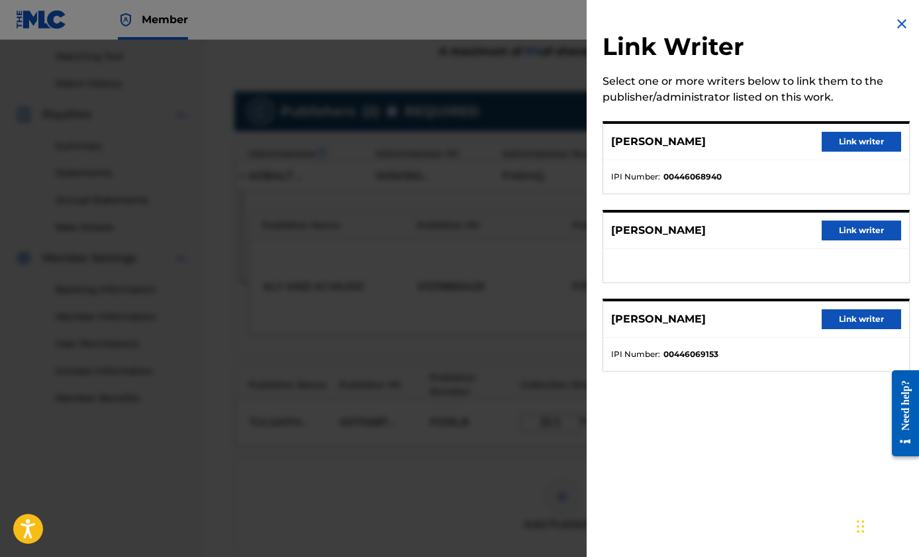
click at [854, 228] on button "Link writer" at bounding box center [861, 230] width 79 height 20
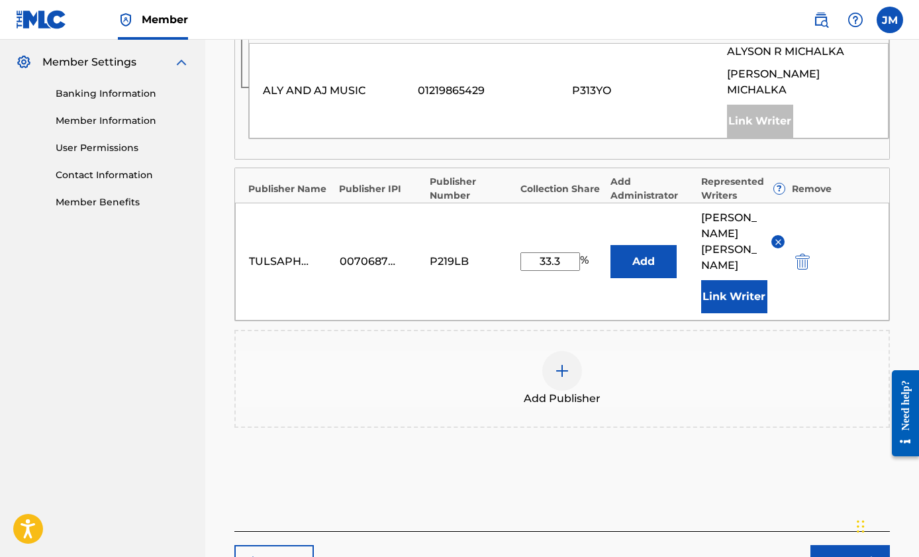
scroll to position [550, 0]
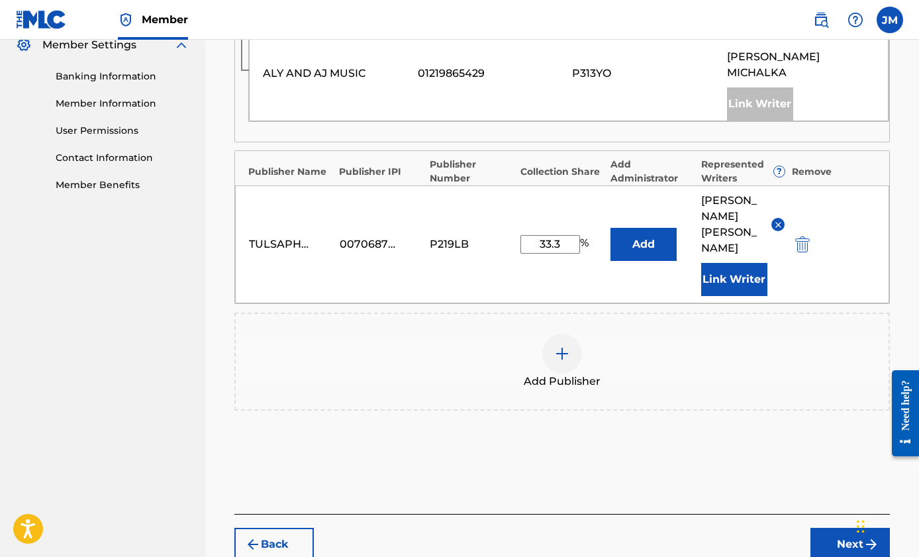
click at [832, 528] on button "Next" at bounding box center [849, 544] width 79 height 33
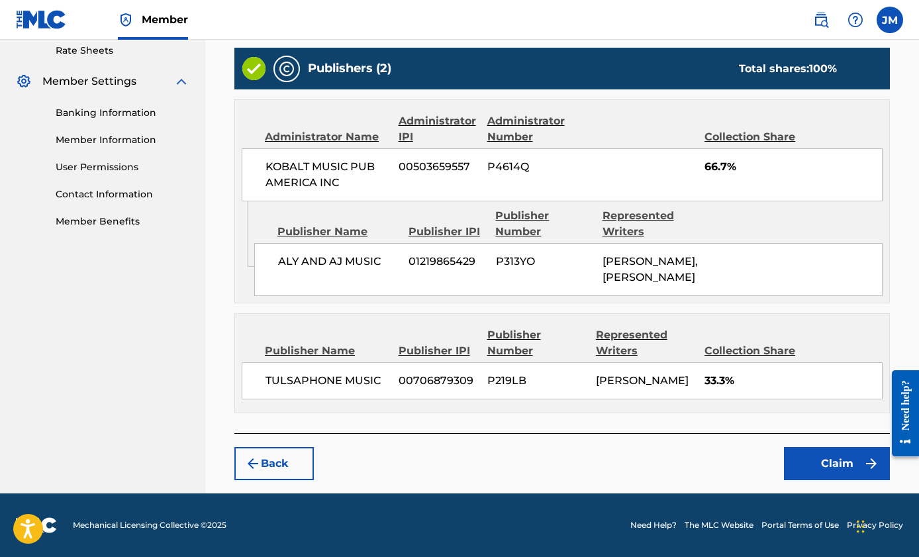
scroll to position [309, 0]
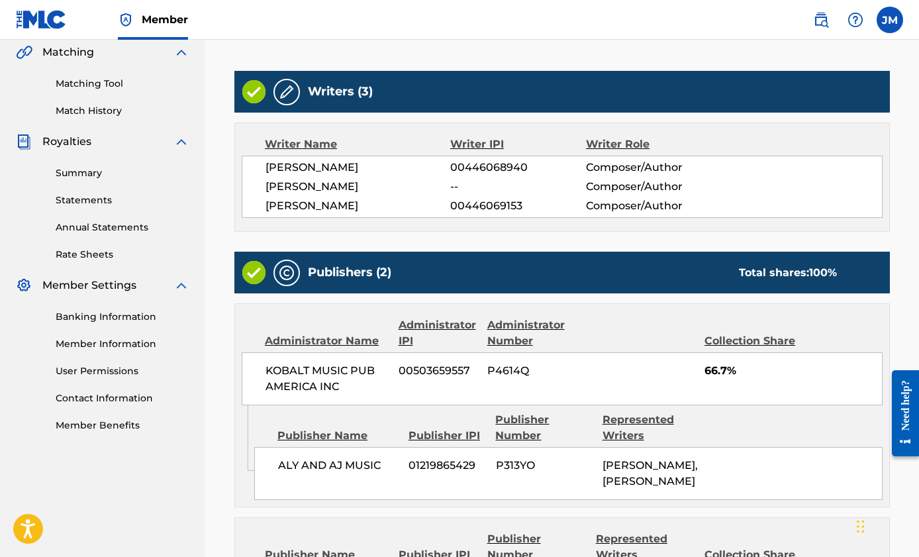
click at [286, 95] on img at bounding box center [287, 92] width 16 height 16
click at [285, 95] on img at bounding box center [287, 92] width 16 height 16
click at [287, 95] on img at bounding box center [287, 92] width 16 height 16
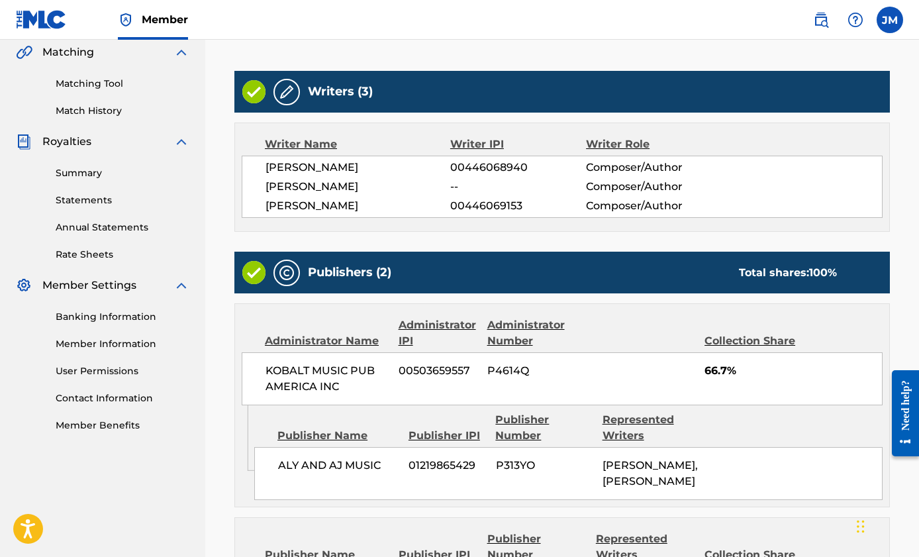
scroll to position [48, 0]
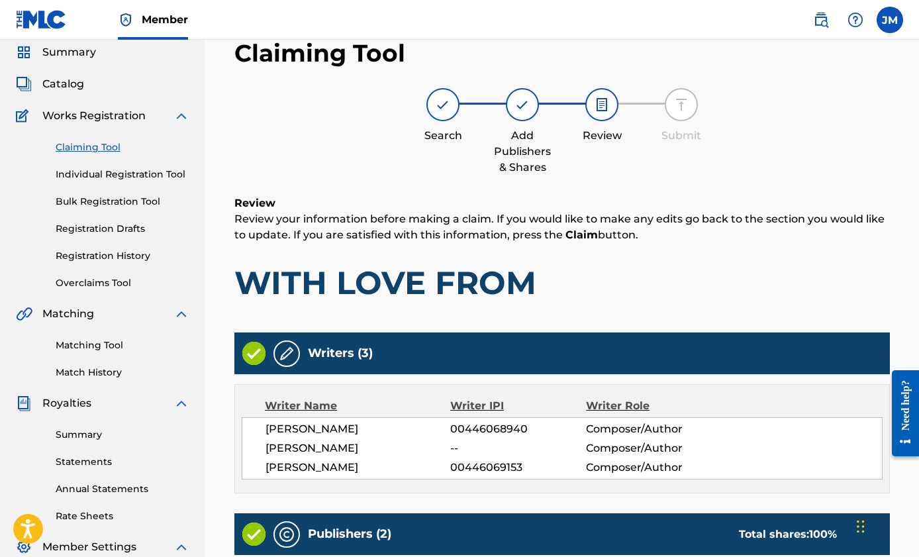
click at [290, 354] on img at bounding box center [287, 354] width 16 height 16
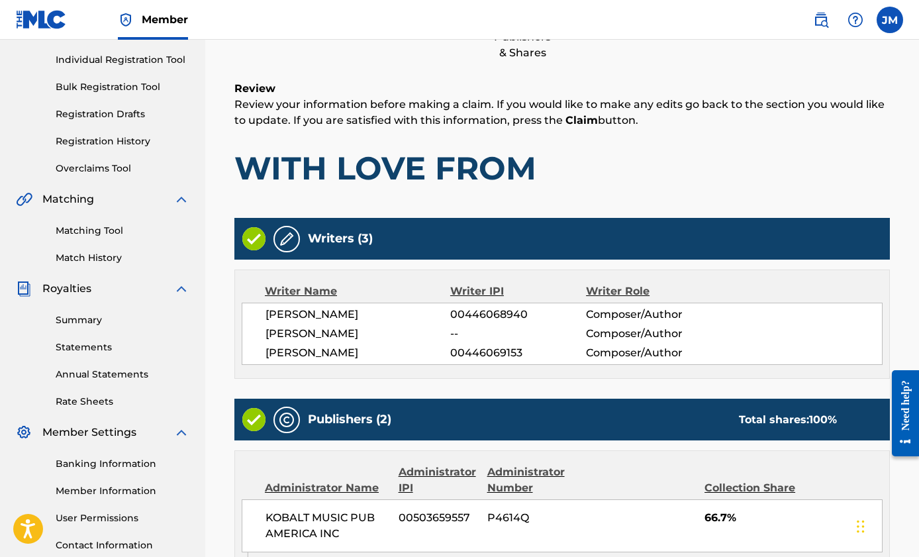
scroll to position [170, 0]
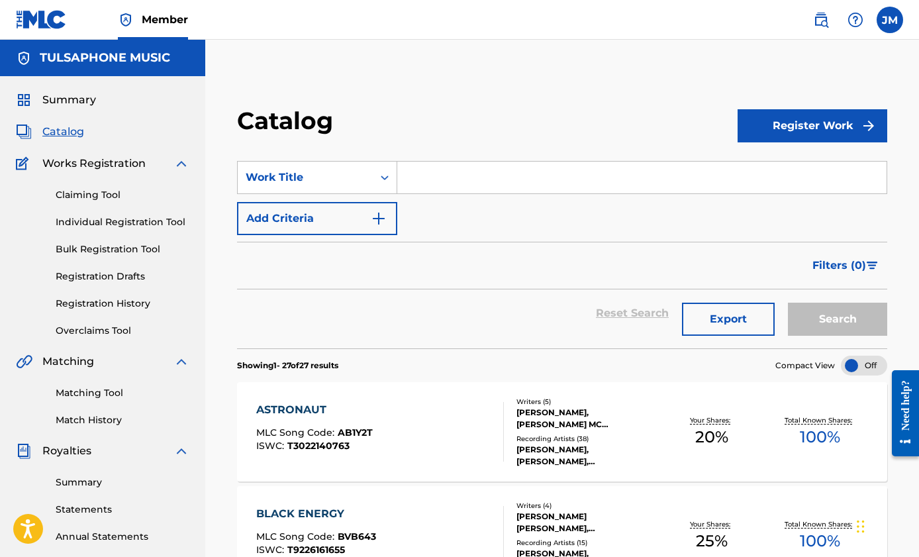
click at [522, 183] on input "Search Form" at bounding box center [641, 178] width 489 height 32
click at [99, 193] on link "Claiming Tool" at bounding box center [123, 195] width 134 height 14
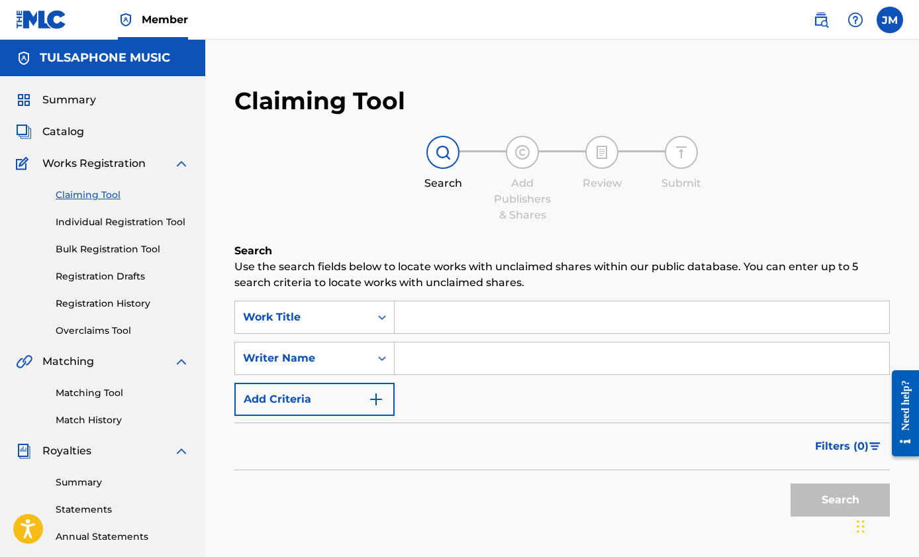
click at [440, 316] on input "Search Form" at bounding box center [642, 317] width 495 height 32
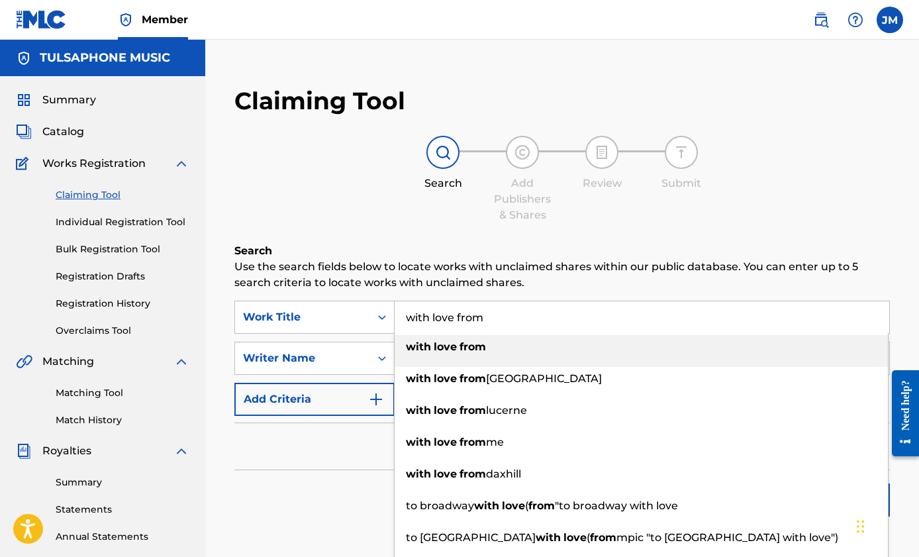
click at [528, 340] on div "with love from" at bounding box center [641, 347] width 493 height 24
type input "with love from"
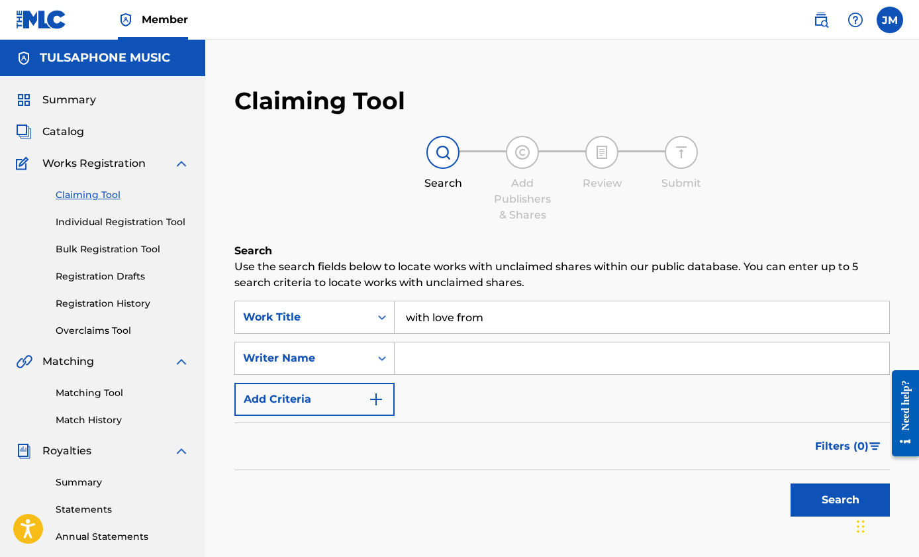
click at [822, 497] on button "Search" at bounding box center [840, 499] width 99 height 33
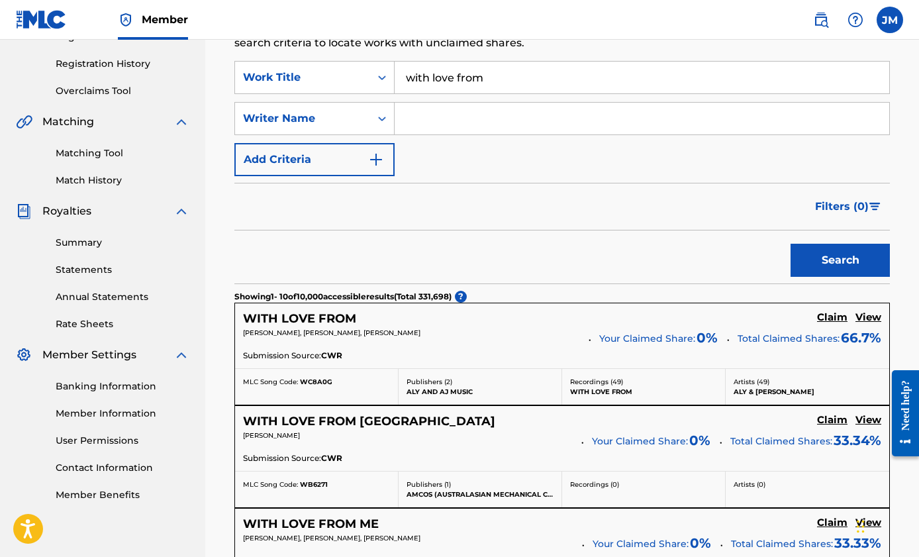
scroll to position [350, 0]
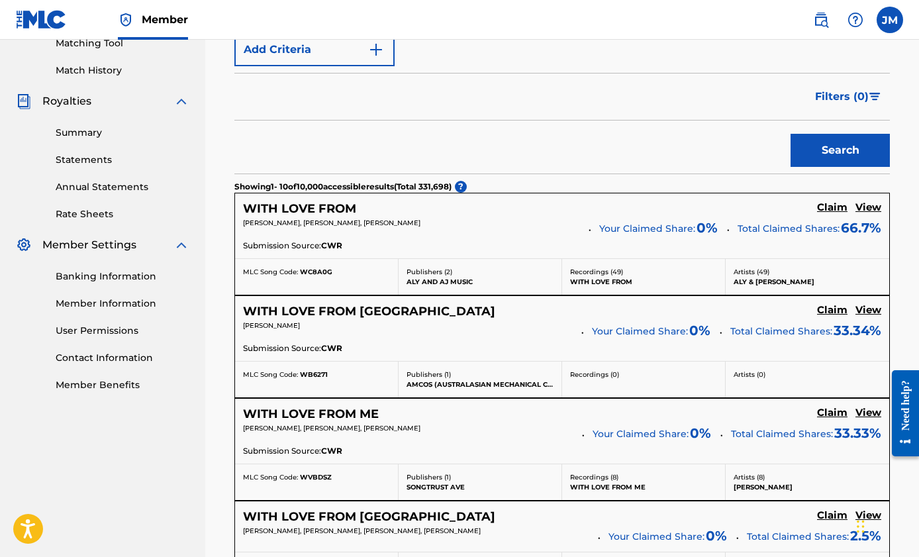
click at [833, 207] on h5 "Claim" at bounding box center [832, 207] width 30 height 13
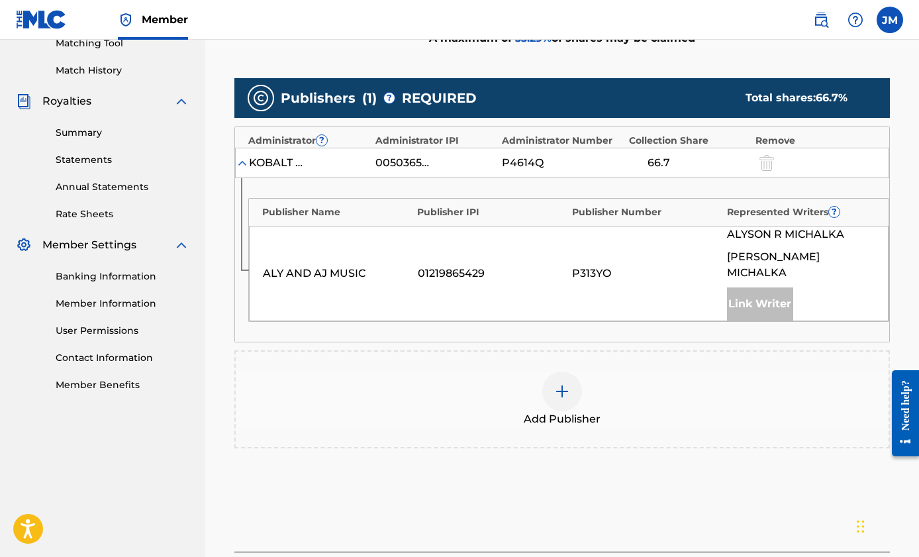
click at [557, 383] on img at bounding box center [562, 391] width 16 height 16
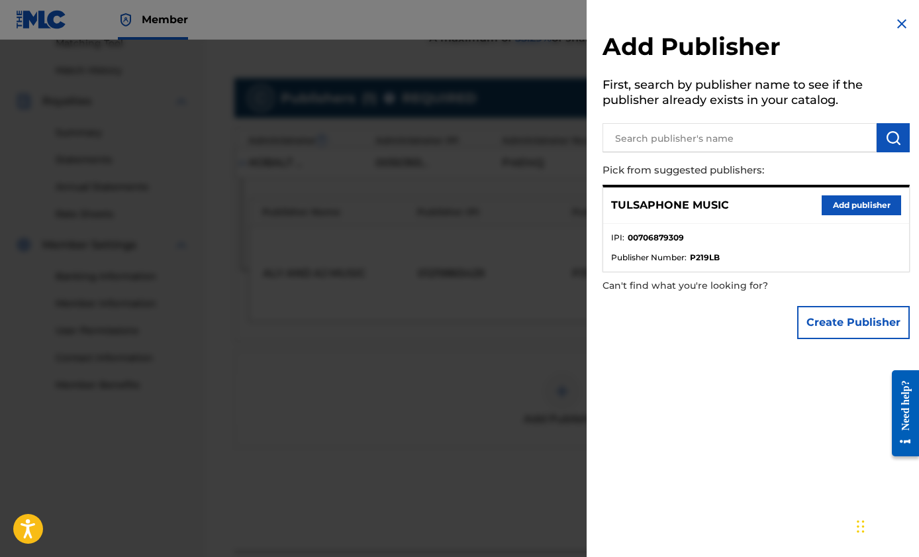
click at [710, 207] on p "TULSAPHONE MUSIC" at bounding box center [670, 205] width 118 height 16
click at [838, 203] on button "Add publisher" at bounding box center [861, 205] width 79 height 20
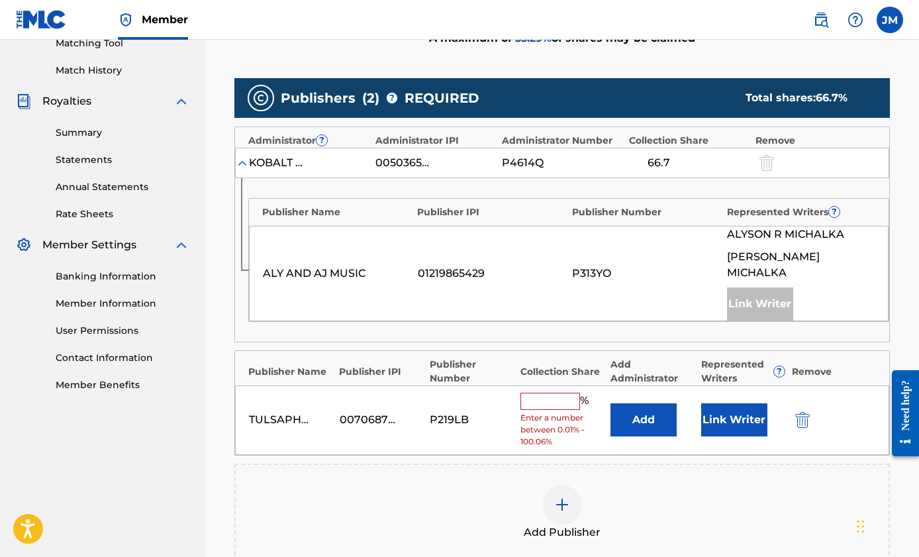
click at [547, 393] on input "text" at bounding box center [550, 401] width 60 height 17
type input "33.3"
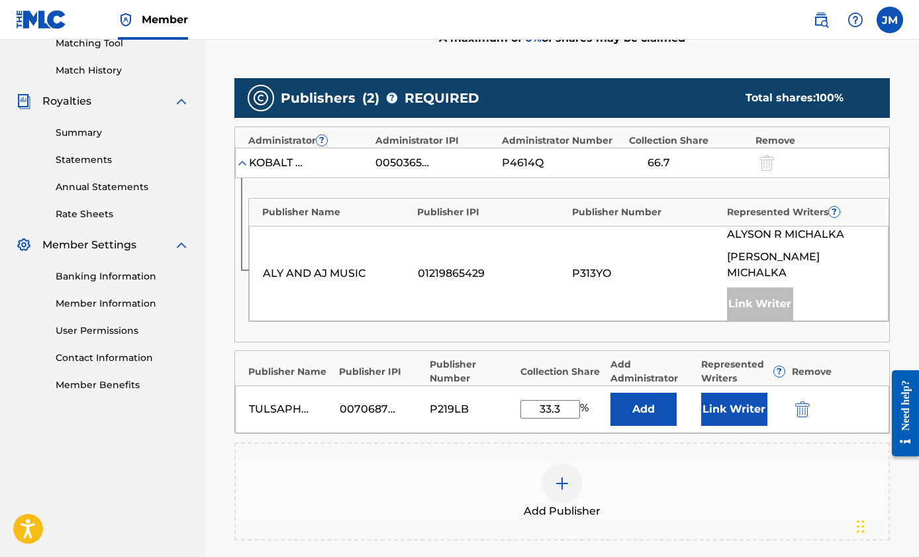
click at [747, 397] on button "Link Writer" at bounding box center [734, 409] width 66 height 33
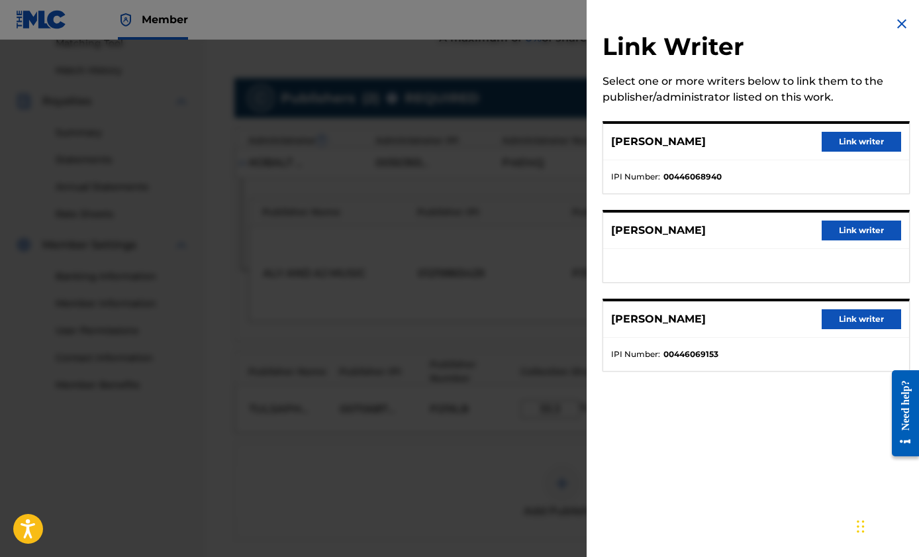
click at [898, 24] on img at bounding box center [902, 24] width 16 height 16
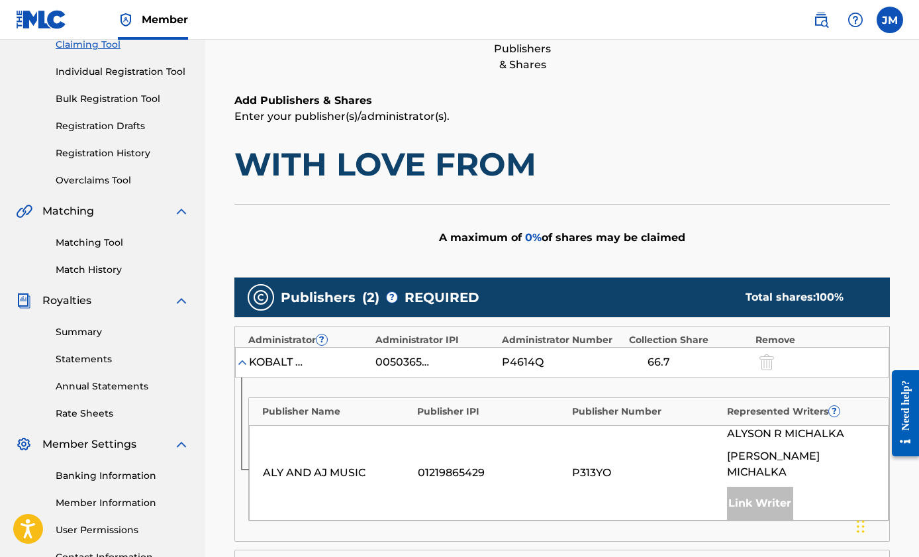
scroll to position [408, 0]
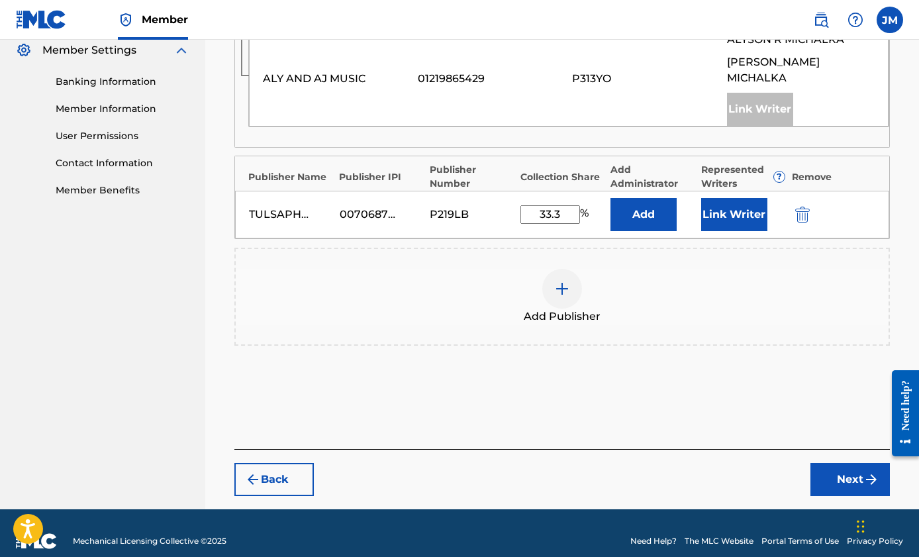
click at [838, 466] on button "Next" at bounding box center [849, 479] width 79 height 33
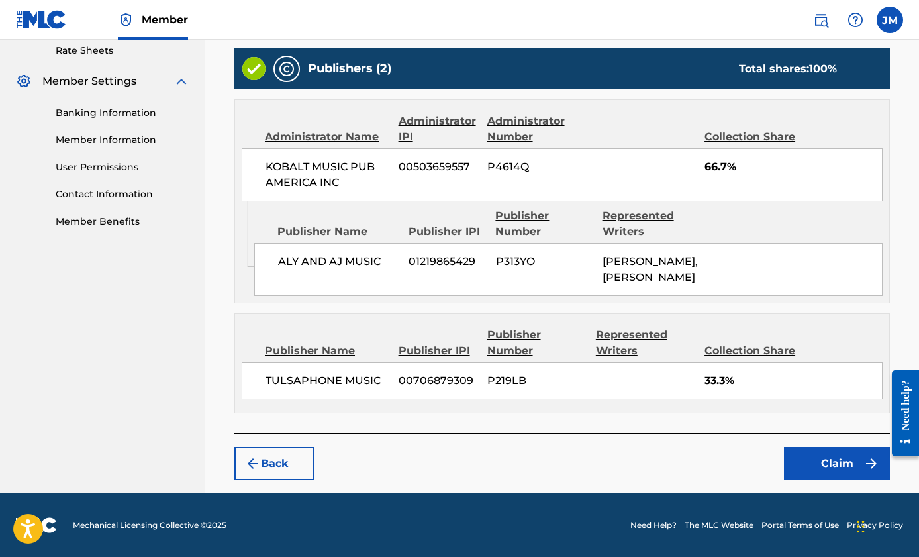
scroll to position [545, 0]
click at [816, 456] on button "Claim" at bounding box center [837, 463] width 106 height 33
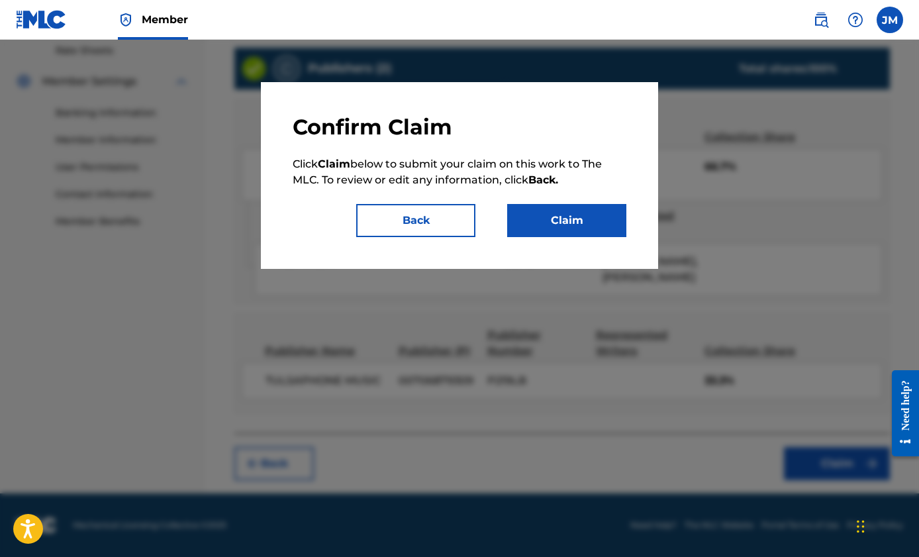
click at [579, 220] on button "Claim" at bounding box center [566, 220] width 119 height 33
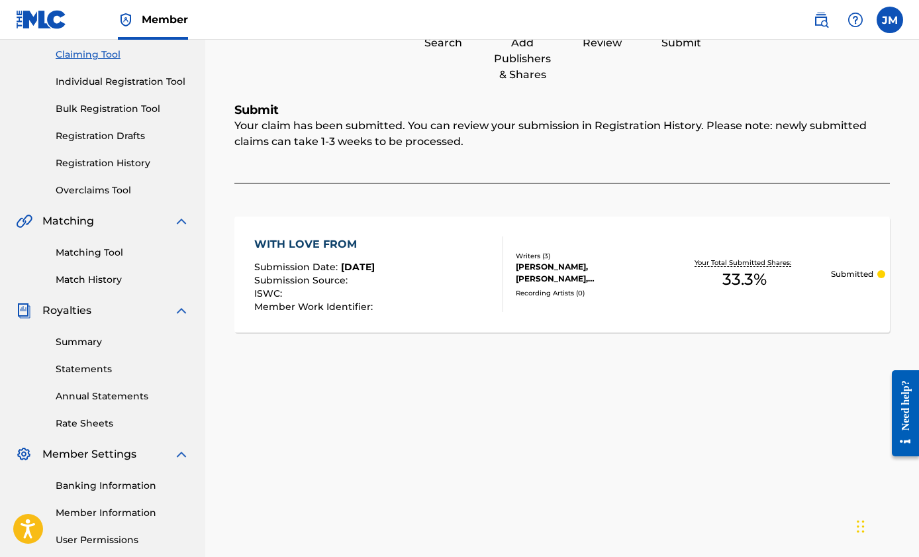
scroll to position [0, 0]
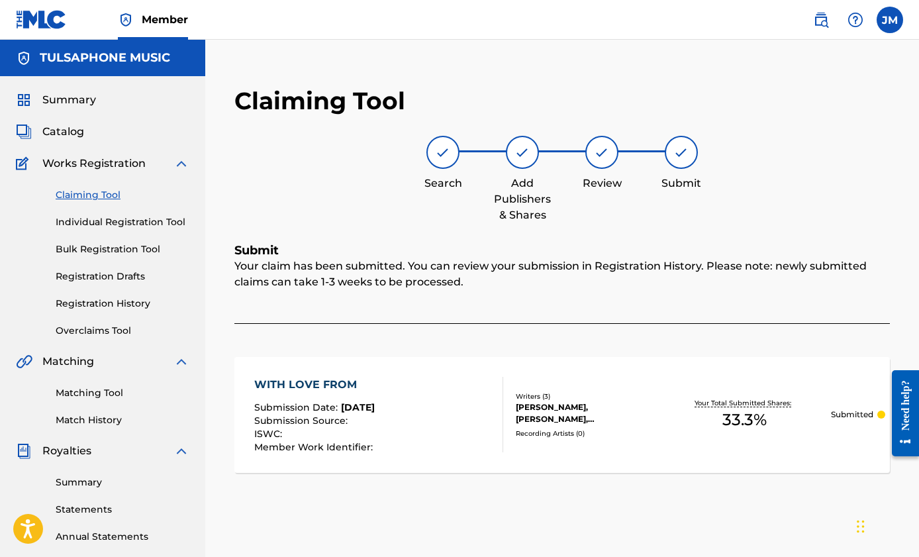
click at [898, 21] on label at bounding box center [890, 20] width 26 height 26
click at [890, 20] on input "[PERSON_NAME] [EMAIL_ADDRESS][DOMAIN_NAME] Notification Preferences Profile Log…" at bounding box center [890, 20] width 0 height 0
click at [761, 164] on link "Profile" at bounding box center [759, 165] width 26 height 12
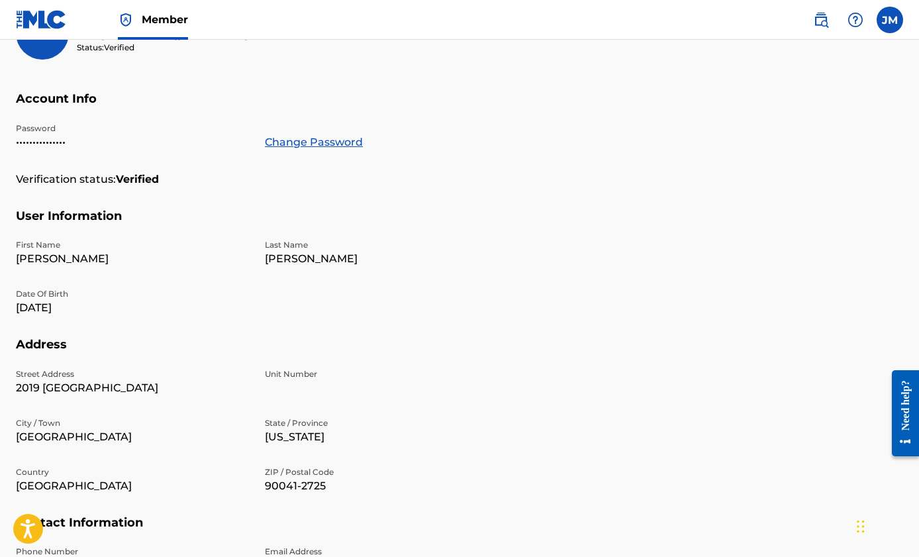
scroll to position [149, 0]
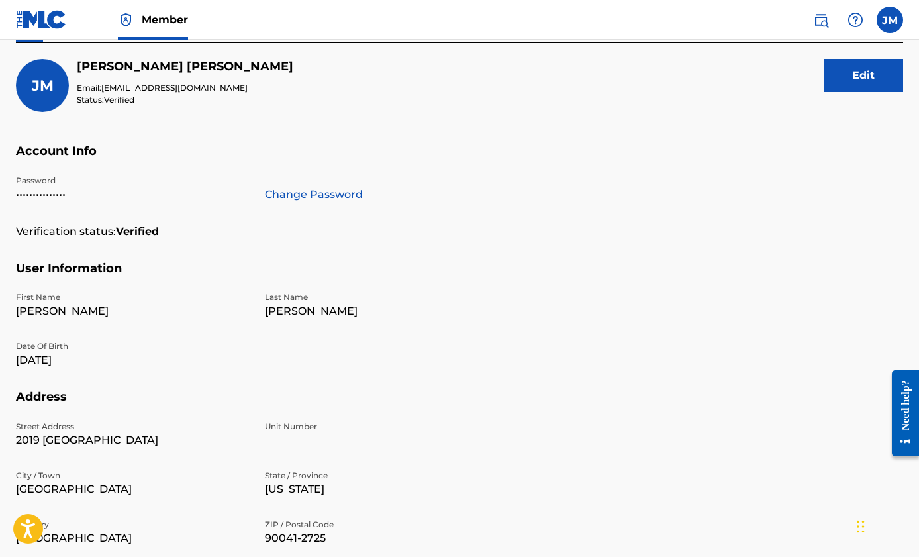
click at [857, 73] on button "Edit" at bounding box center [863, 75] width 79 height 33
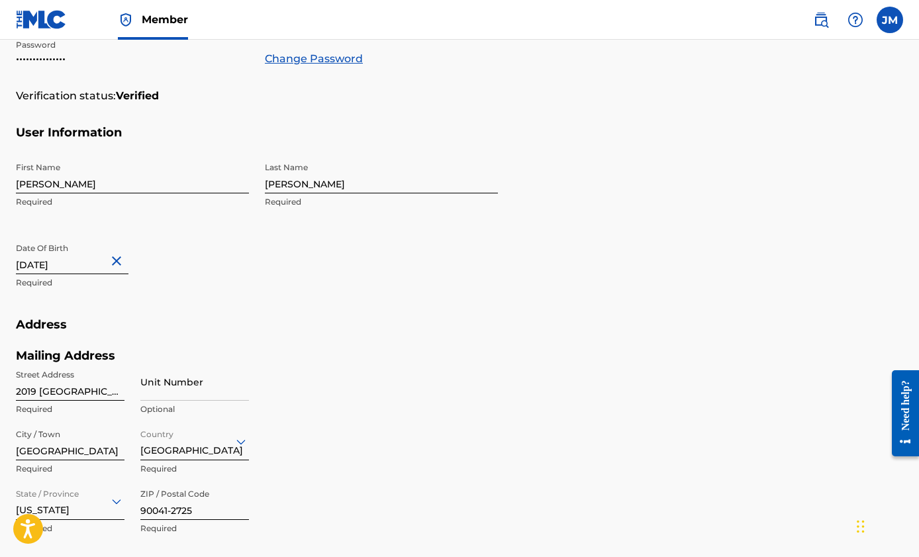
scroll to position [349, 0]
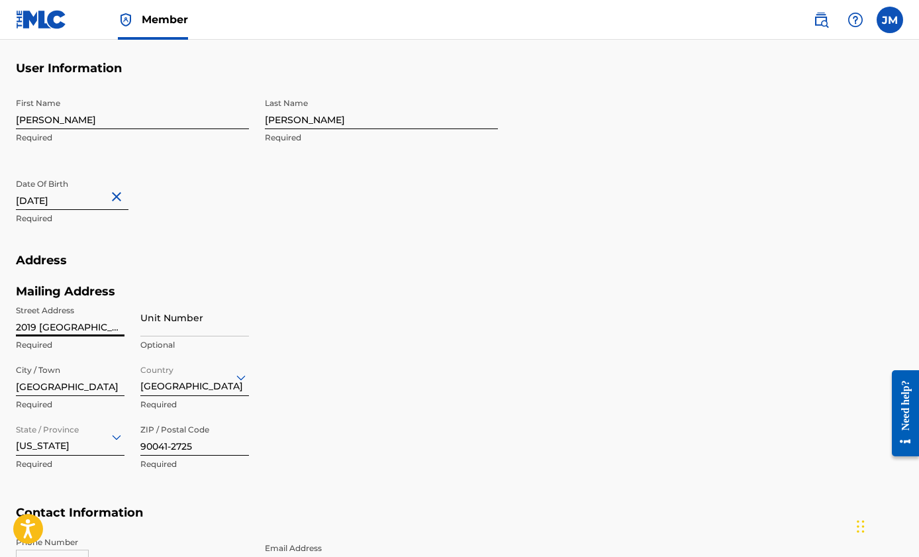
drag, startPoint x: 113, startPoint y: 326, endPoint x: -9, endPoint y: 325, distance: 121.2
type input "[STREET_ADDRESS]"
click at [204, 279] on h5 "Address" at bounding box center [459, 268] width 887 height 31
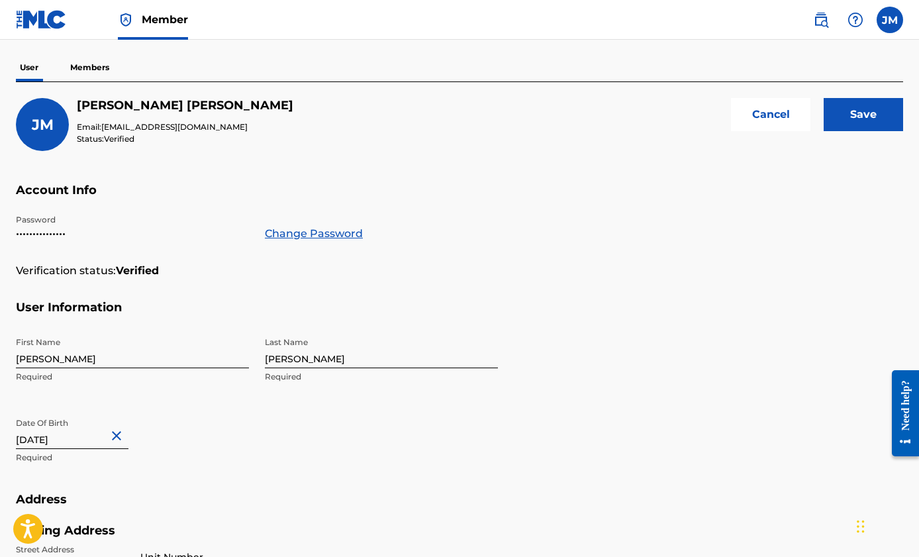
scroll to position [3, 0]
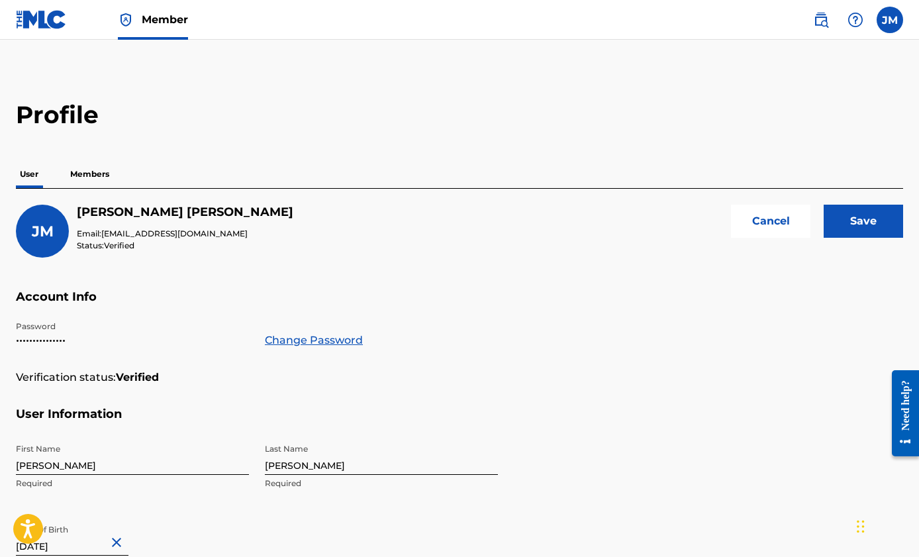
click at [885, 219] on input "Save" at bounding box center [863, 221] width 79 height 33
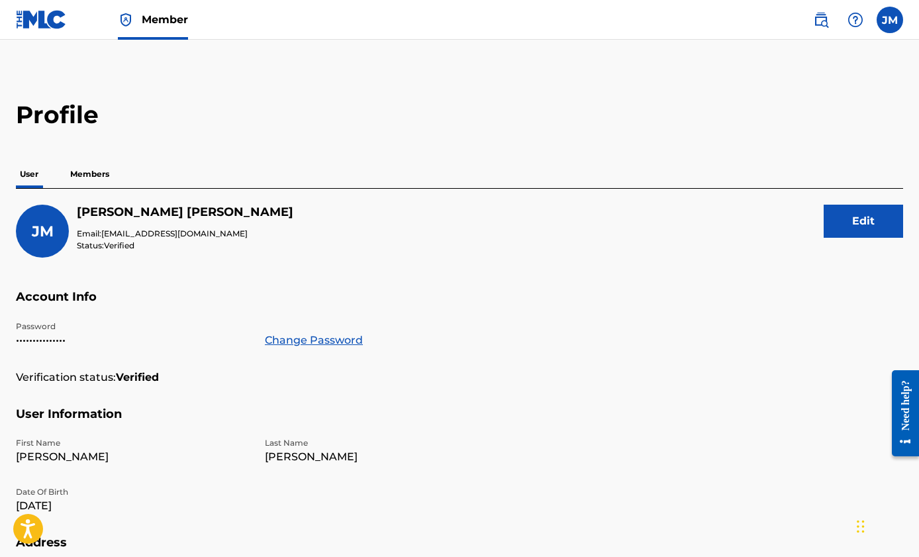
click at [93, 173] on p "Members" at bounding box center [89, 174] width 47 height 28
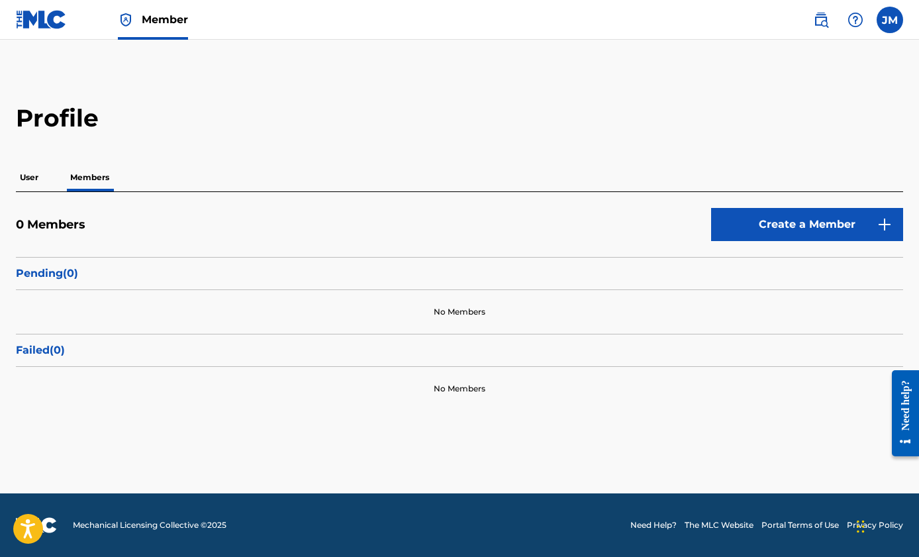
click at [31, 178] on p "User" at bounding box center [29, 178] width 26 height 28
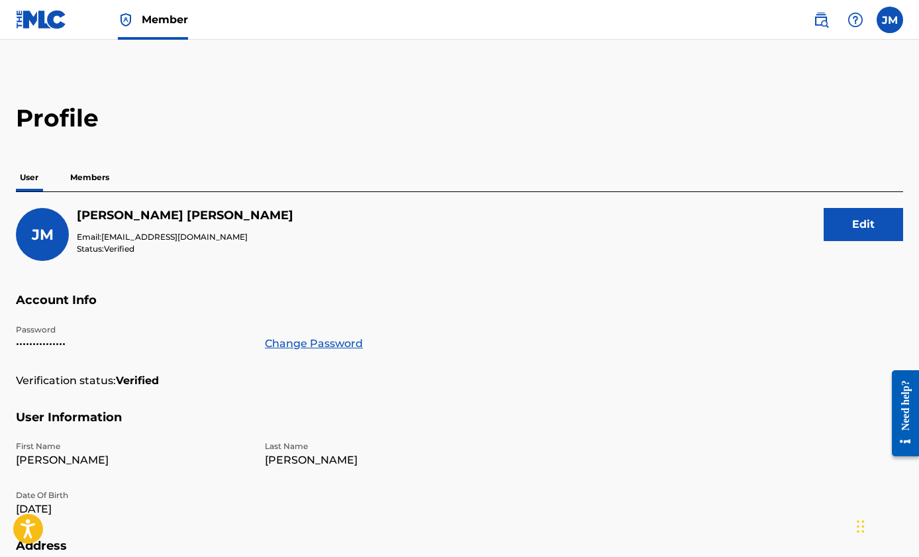
click at [891, 21] on label at bounding box center [890, 20] width 26 height 26
click at [890, 20] on input "[PERSON_NAME] [EMAIL_ADDRESS][DOMAIN_NAME] Notification Preferences Profile Log…" at bounding box center [890, 20] width 0 height 0
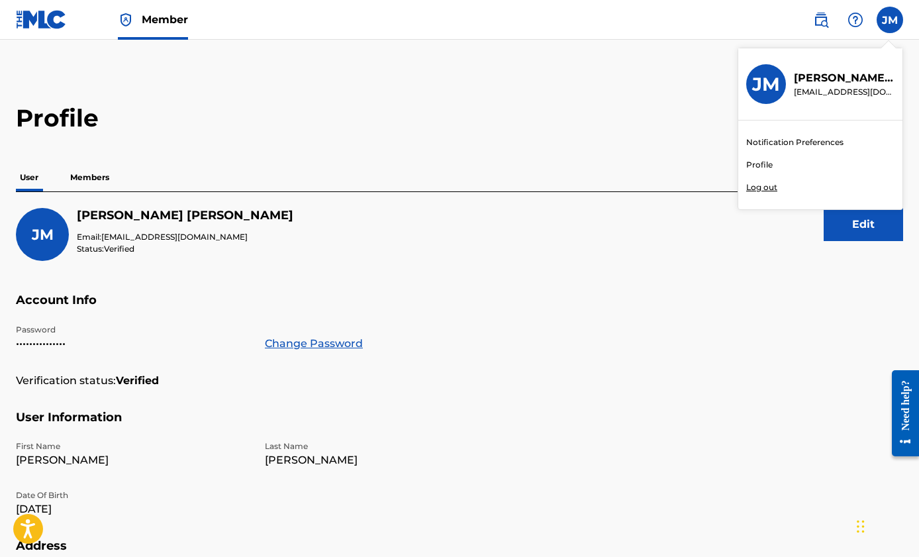
click at [558, 107] on h2 "Profile" at bounding box center [459, 118] width 887 height 30
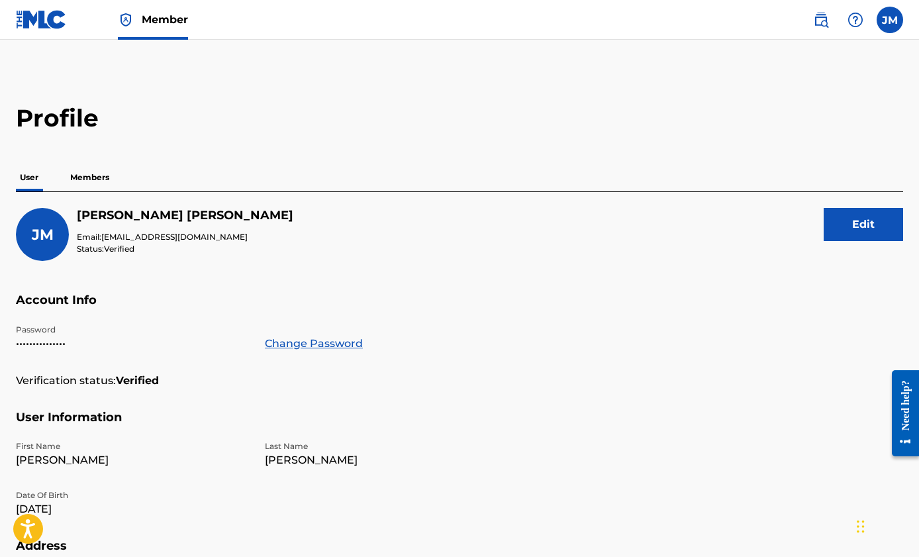
click at [46, 21] on img at bounding box center [41, 19] width 51 height 19
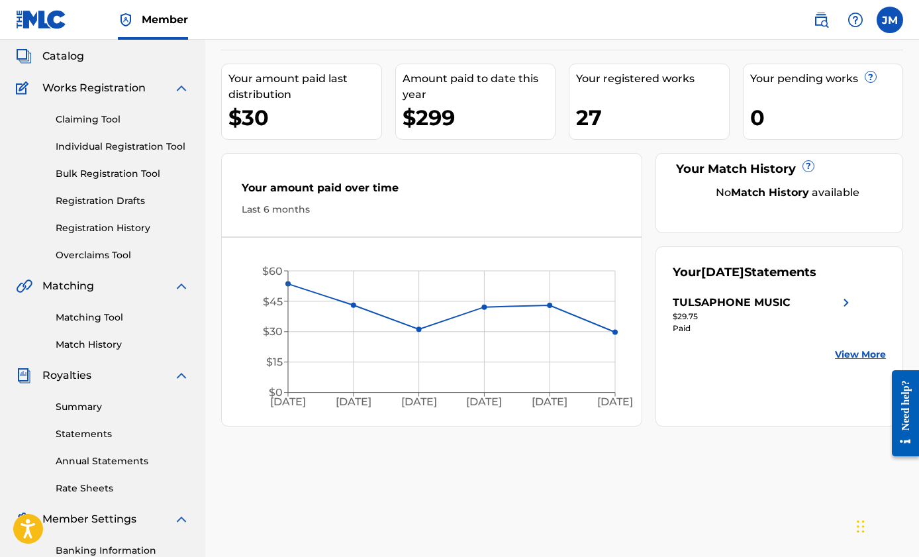
scroll to position [79, 0]
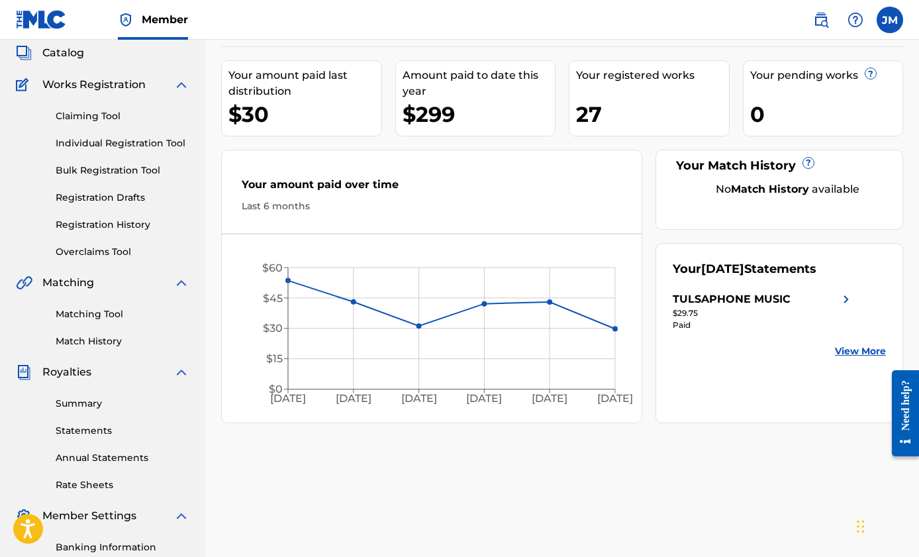
click at [812, 297] on div "TULSAPHONE MUSIC" at bounding box center [763, 299] width 181 height 16
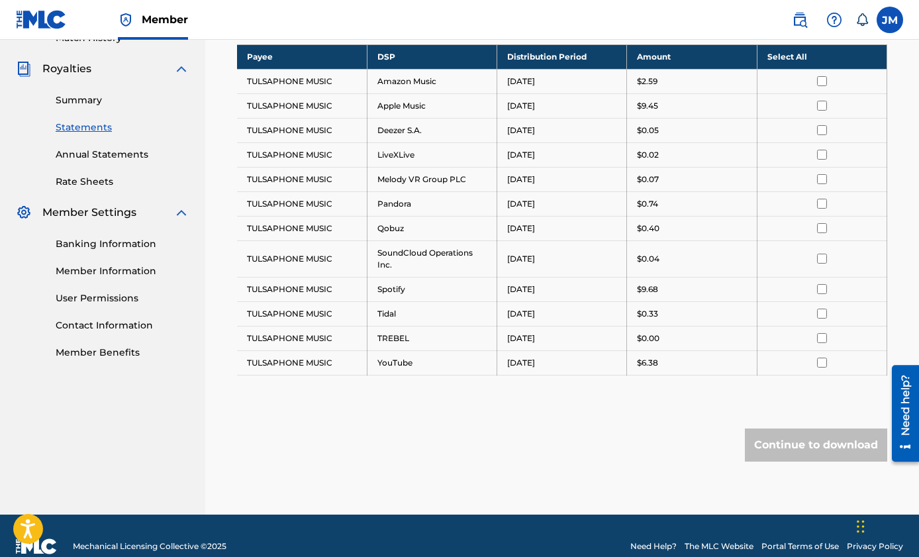
scroll to position [362, 0]
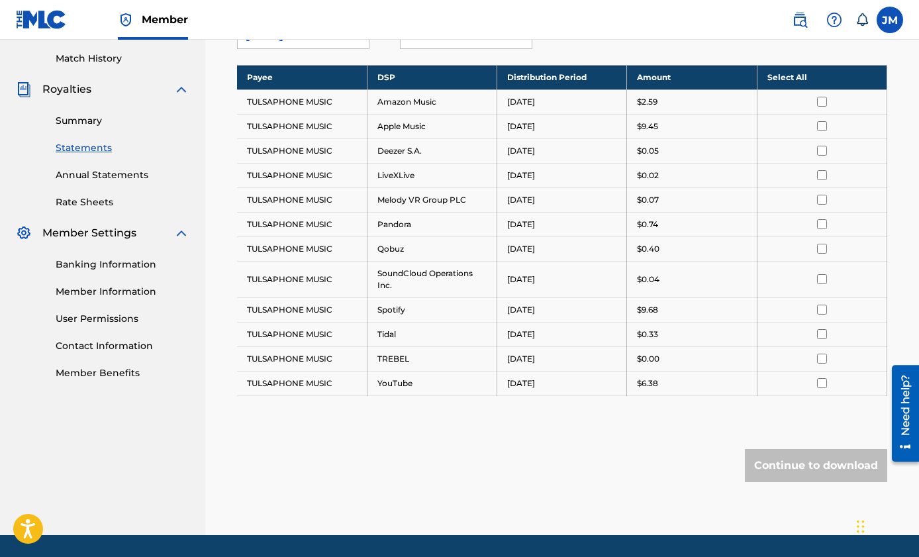
click at [405, 132] on td "Apple Music" at bounding box center [432, 126] width 130 height 24
drag, startPoint x: 301, startPoint y: 126, endPoint x: 331, endPoint y: 126, distance: 30.5
click at [301, 126] on td "TULSAPHONE MUSIC" at bounding box center [302, 126] width 130 height 24
click at [819, 123] on input "checkbox" at bounding box center [822, 126] width 10 height 10
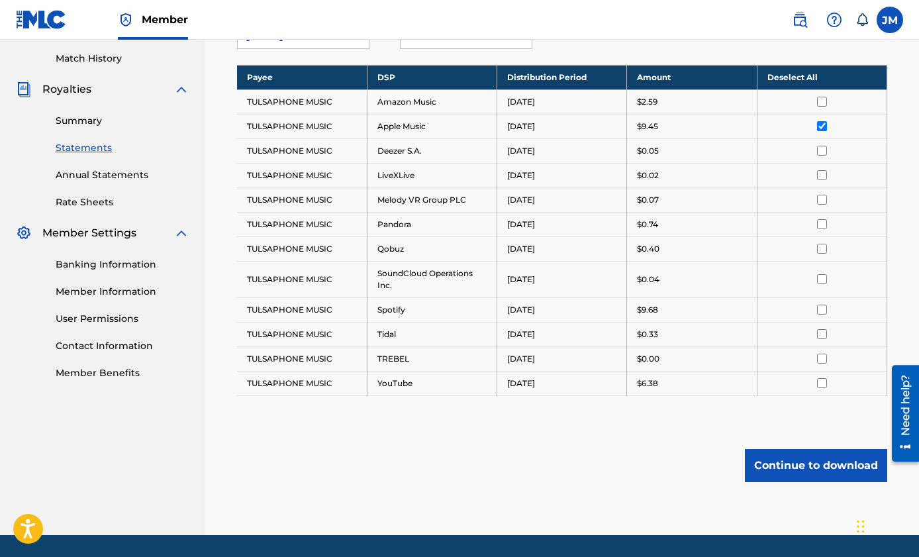
click at [787, 458] on button "Continue to download" at bounding box center [816, 465] width 142 height 33
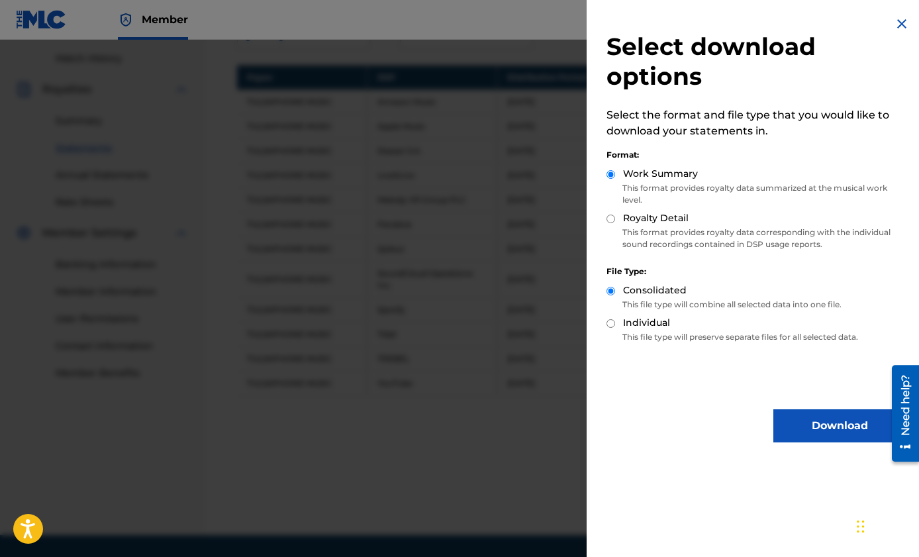
click at [828, 433] on button "Download" at bounding box center [839, 425] width 132 height 33
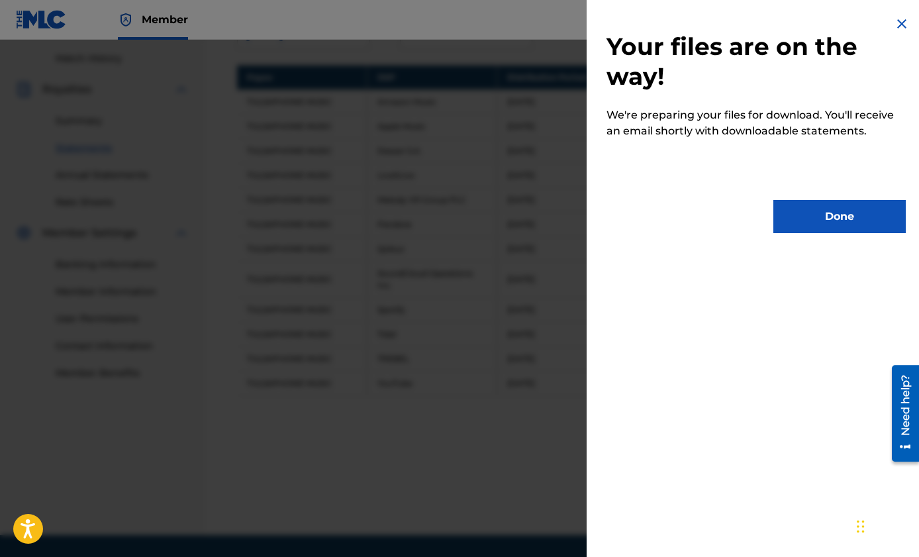
click at [836, 224] on button "Done" at bounding box center [839, 216] width 132 height 33
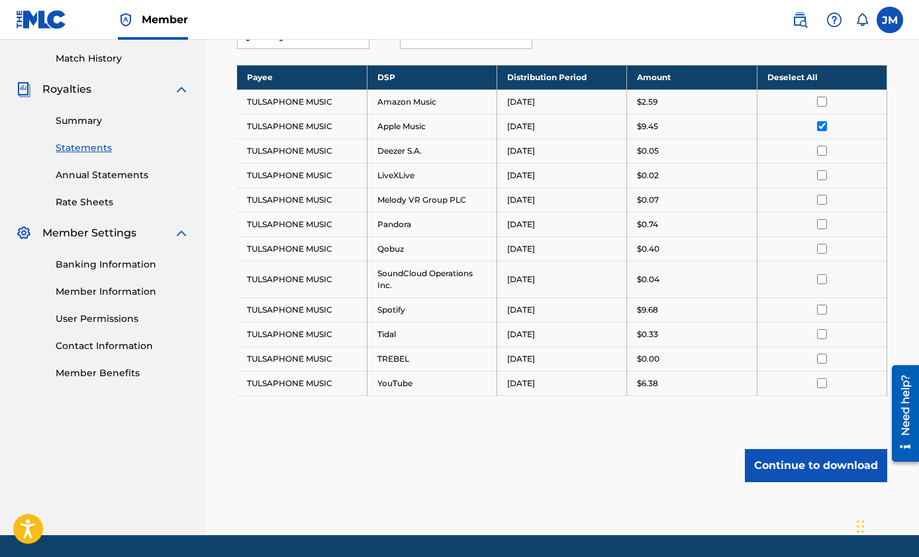
click at [821, 125] on input "checkbox" at bounding box center [822, 126] width 10 height 10
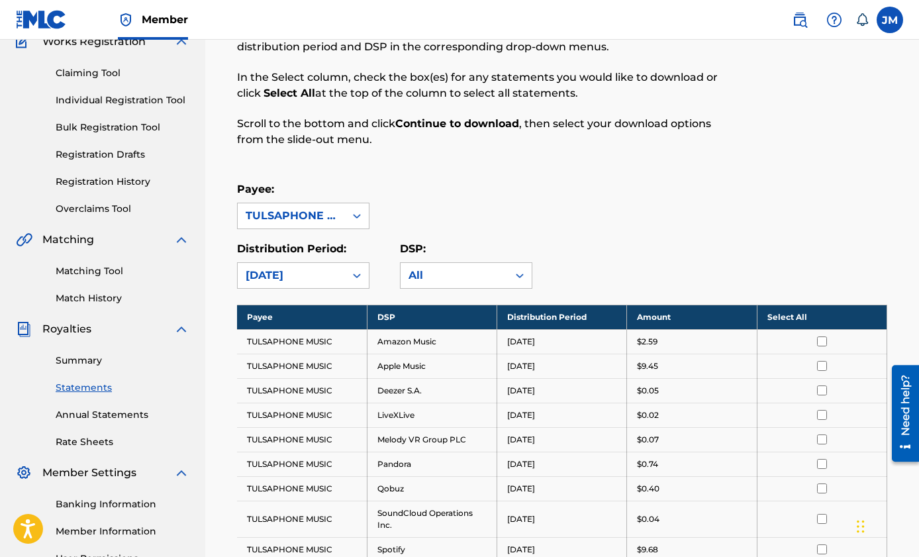
scroll to position [383, 0]
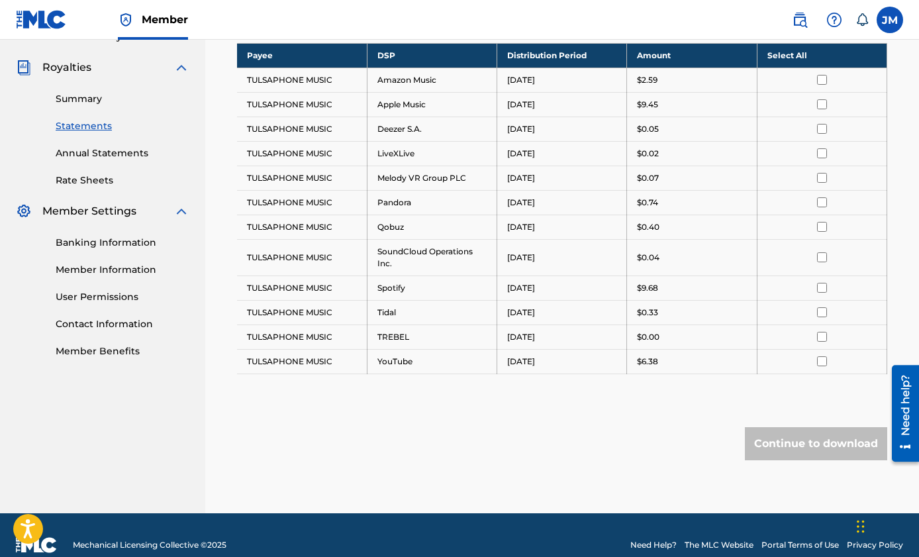
click at [100, 269] on link "Member Information" at bounding box center [123, 270] width 134 height 14
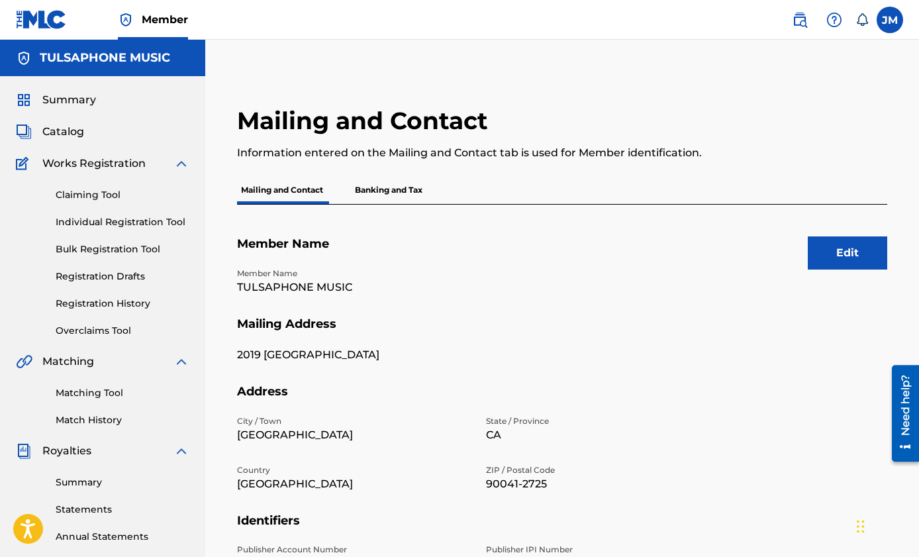
click at [64, 100] on span "Summary" at bounding box center [69, 100] width 54 height 16
